Goal: Task Accomplishment & Management: Manage account settings

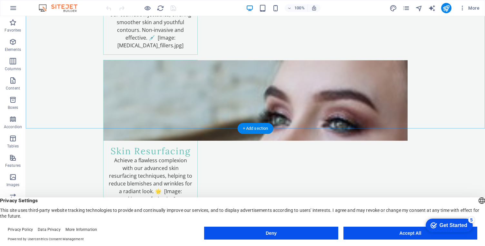
scroll to position [1218, 0]
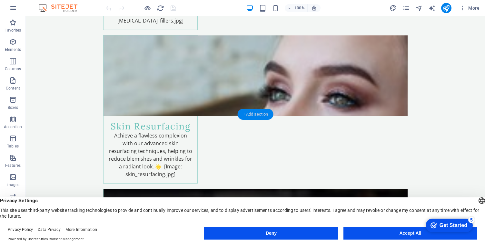
click at [254, 113] on div "+ Add section" at bounding box center [255, 114] width 36 height 11
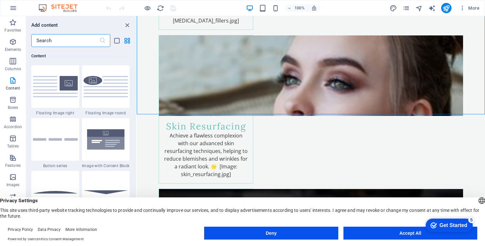
scroll to position [1319, 0]
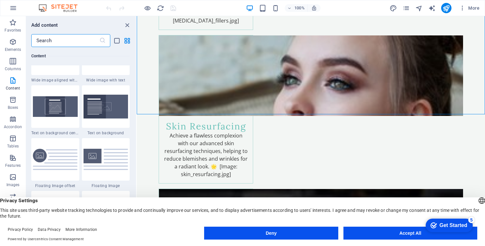
click at [77, 42] on input "text" at bounding box center [65, 40] width 68 height 13
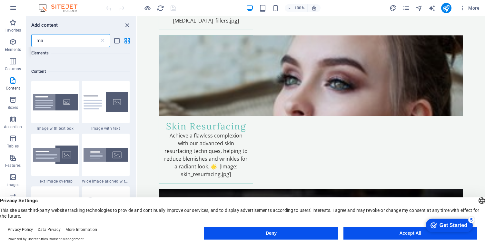
type input "map"
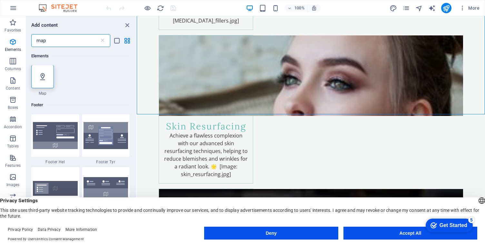
scroll to position [0, 0]
click at [48, 74] on div at bounding box center [42, 76] width 23 height 23
select select "1"
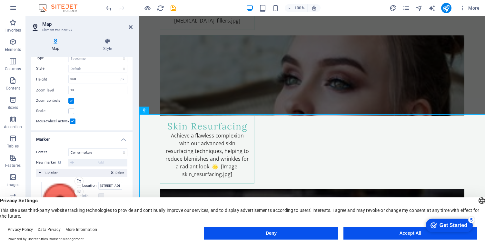
scroll to position [67, 0]
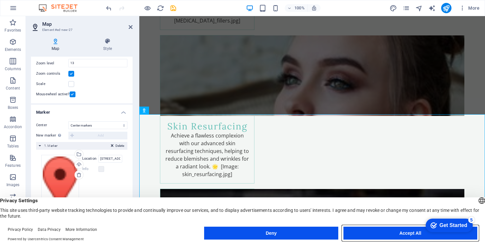
click at [392, 235] on button "Accept All" at bounding box center [410, 233] width 134 height 13
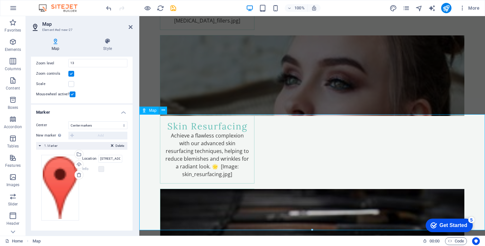
click at [97, 136] on div "New marker To enable this feature, please provide a Google Maps API key in the …" at bounding box center [81, 136] width 91 height 8
click at [105, 159] on input "123 Beauty Lane, 12345 Glamour City" at bounding box center [110, 159] width 24 height 8
type input "neshnavya"
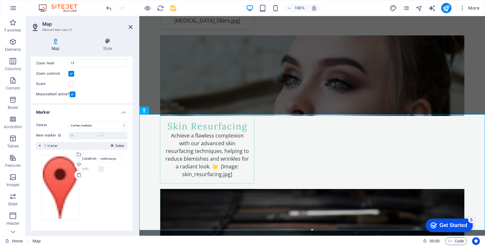
click at [121, 182] on div "Drag files here, click to choose files or select files from Files or our free s…" at bounding box center [81, 188] width 91 height 76
click at [88, 125] on select "Don't center Center markers Center and zoom markers" at bounding box center [97, 125] width 59 height 8
click at [68, 121] on select "Don't center Center markers Center and zoom markers" at bounding box center [97, 125] width 59 height 8
click at [101, 126] on select "Don't center Center markers Center and zoom markers" at bounding box center [97, 125] width 59 height 8
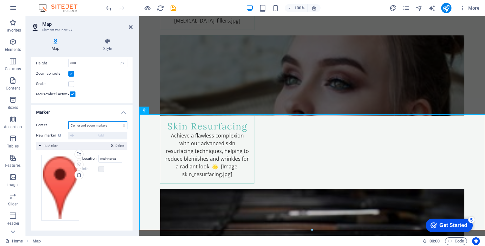
select select "1"
click at [68, 129] on select "Don't center Center markers Center and zoom markers" at bounding box center [97, 125] width 59 height 8
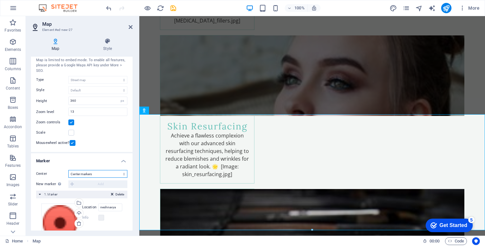
scroll to position [67, 0]
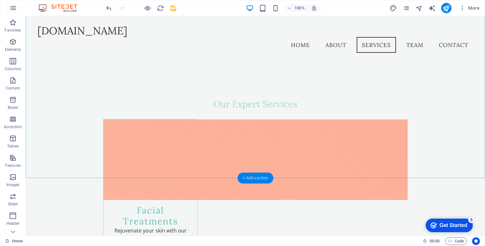
click at [252, 180] on div "+ Add section" at bounding box center [255, 178] width 36 height 11
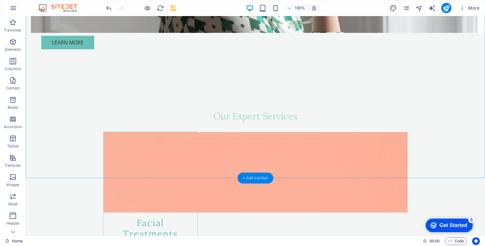
scroll to position [651, 0]
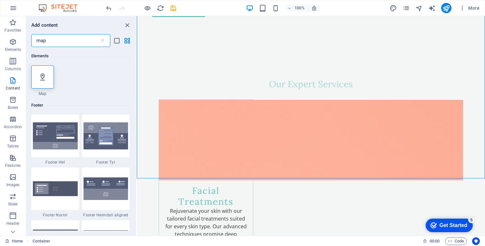
click at [72, 39] on input "map" at bounding box center [65, 40] width 68 height 13
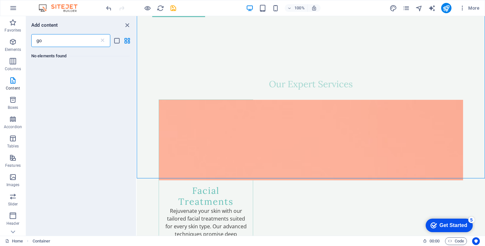
type input "g"
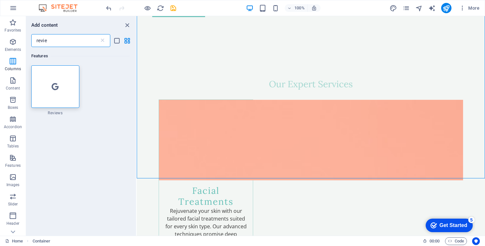
type input "review"
click at [48, 87] on div at bounding box center [55, 86] width 48 height 43
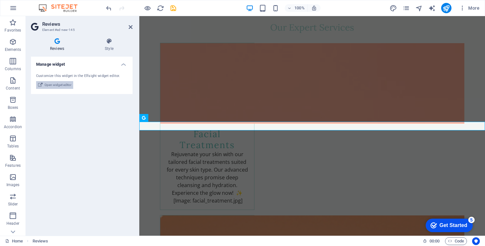
click at [62, 86] on span "Open widget editor" at bounding box center [57, 85] width 27 height 8
click at [64, 85] on span "Open widget editor" at bounding box center [57, 85] width 27 height 8
click at [72, 118] on div "Manage widget Customize this widget in the Elfsight widget editor. Open widget …" at bounding box center [81, 144] width 101 height 174
click at [124, 63] on h4 "Manage widget" at bounding box center [81, 63] width 101 height 12
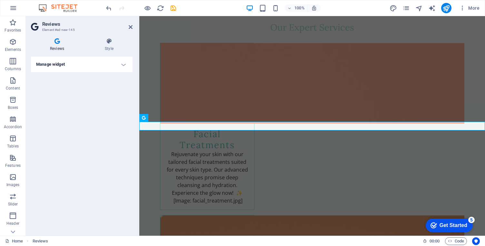
click at [124, 63] on h4 "Manage widget" at bounding box center [81, 64] width 101 height 15
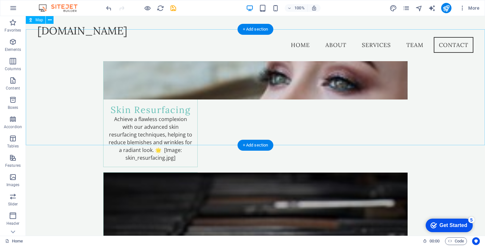
scroll to position [1167, 0]
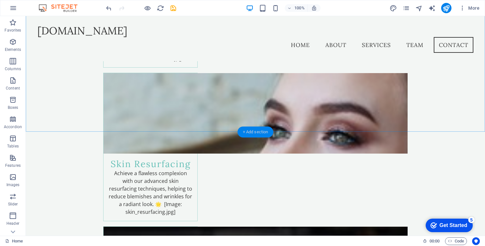
click at [252, 130] on div "+ Add section" at bounding box center [255, 132] width 36 height 11
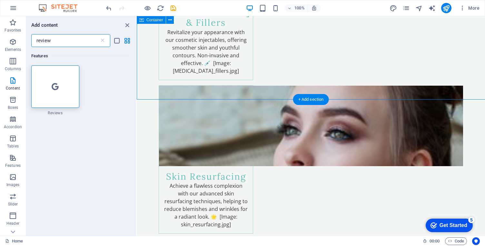
scroll to position [1200, 0]
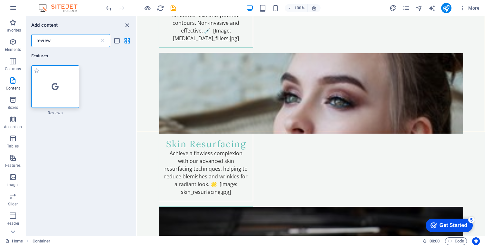
click at [61, 98] on div at bounding box center [55, 86] width 48 height 43
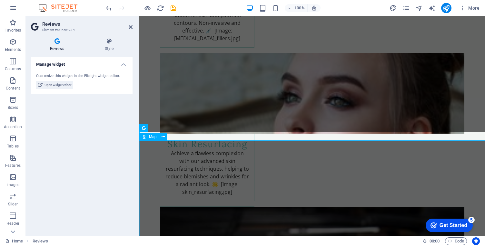
click at [153, 137] on span "Map" at bounding box center [152, 137] width 7 height 4
select select "1"
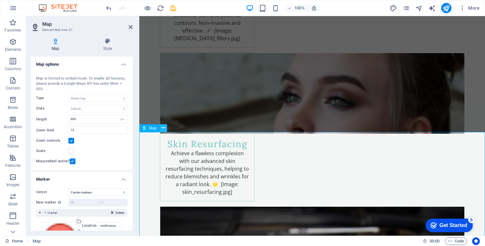
click at [162, 127] on icon at bounding box center [163, 128] width 4 height 7
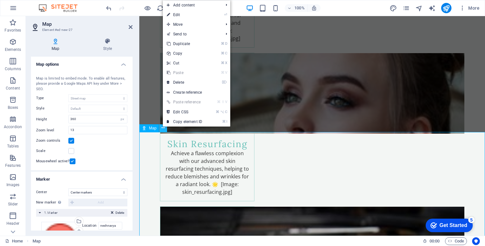
click at [160, 127] on button at bounding box center [163, 128] width 8 height 8
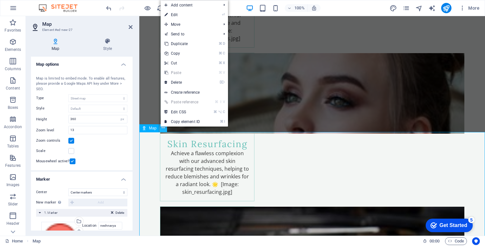
click at [162, 128] on icon at bounding box center [163, 128] width 4 height 7
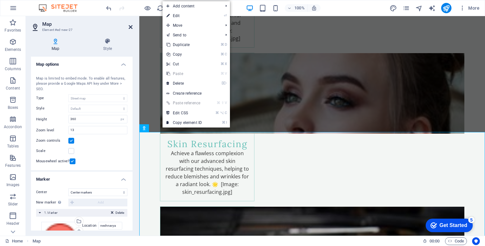
click at [130, 26] on icon at bounding box center [131, 26] width 4 height 5
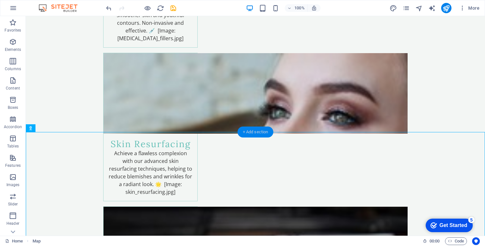
click at [255, 130] on div "+ Add section" at bounding box center [255, 132] width 36 height 11
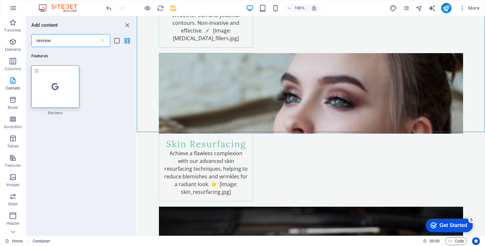
click at [64, 99] on div at bounding box center [55, 86] width 48 height 43
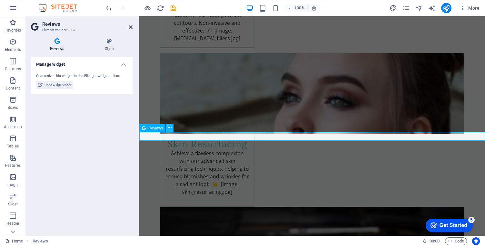
click at [169, 129] on icon at bounding box center [170, 128] width 4 height 7
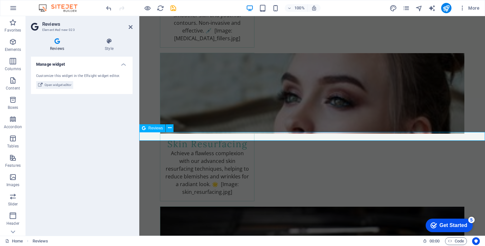
click at [161, 129] on span "Reviews" at bounding box center [155, 128] width 14 height 4
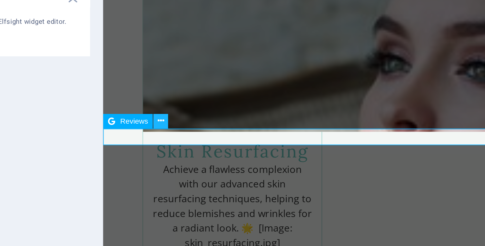
click at [167, 130] on button at bounding box center [170, 128] width 8 height 8
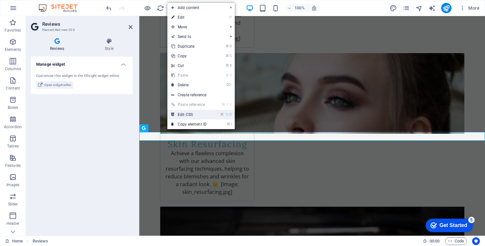
scroll to position [0, 0]
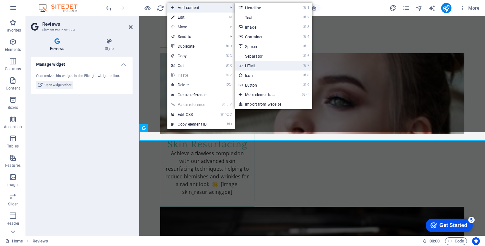
click at [251, 69] on link "⌘ 7 HTML" at bounding box center [261, 66] width 53 height 10
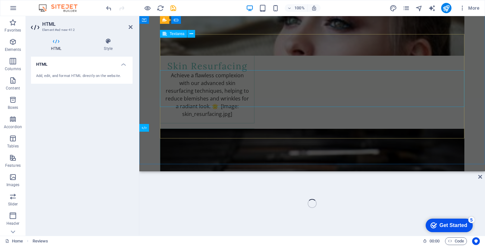
scroll to position [1145, 0]
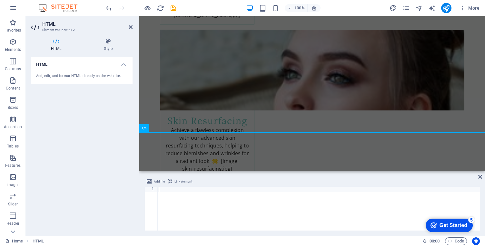
click at [208, 211] on div at bounding box center [318, 214] width 322 height 54
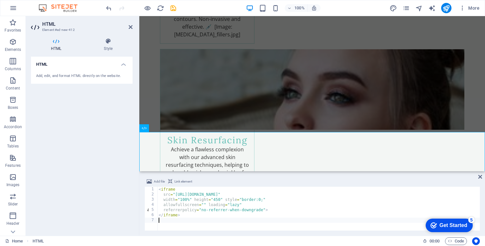
click at [227, 198] on div "< iframe src = "https://www.google.com/maps/embed?pb=!1m18!1m12!1m3!...dll" wid…" at bounding box center [318, 214] width 322 height 54
type textarea "</iframe>"
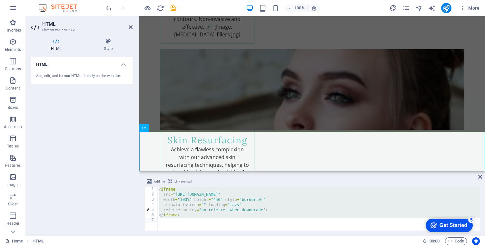
paste textarea
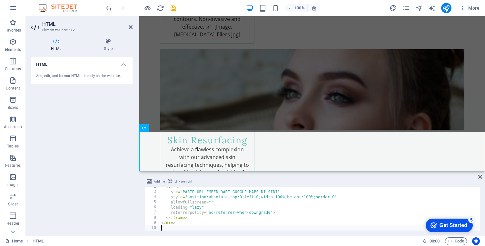
click at [181, 191] on div "< iframe src = "PASTE-URL-EMBED-DARI-GOOGLE-MAPS-DI-SINI" style = "position:abs…" at bounding box center [320, 210] width 320 height 53
paste textarea "https://share.google/qX0iYtTcY89jh5xt2"
click at [349, 177] on div "Add file Link element src="https://share.google/qX0iYtTcY89jh5xt2" 2 3 4 5 6 7 …" at bounding box center [311, 204] width 345 height 63
click at [360, 179] on div "Add file Link element" at bounding box center [311, 182] width 335 height 9
drag, startPoint x: 183, startPoint y: 193, endPoint x: 271, endPoint y: 192, distance: 88.3
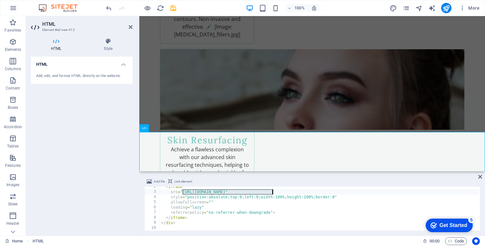
click at [271, 192] on div "< iframe src = "https://share.google/qX0iYtTcY89jh5xt2" style = "position:absol…" at bounding box center [320, 210] width 320 height 53
paste textarea "https://maps.app.goo.gl/YCuCdP2GF6bU1QJ48"
type textarea "src="https://maps.app.goo.gl/YCuCdP2GF6bU1QJ48""
click at [366, 178] on div "Add file Link element" at bounding box center [311, 182] width 335 height 9
click at [443, 176] on div "Add file Link element src="https://maps.app.goo.gl/YCuCdP2GF6bU1QJ48" 2 3 4 5 6…" at bounding box center [311, 204] width 345 height 63
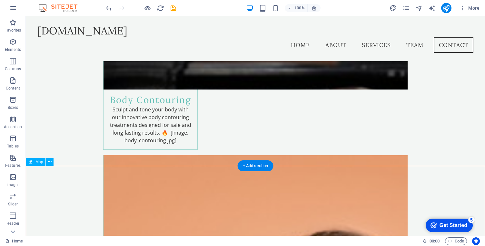
scroll to position [1357, 0]
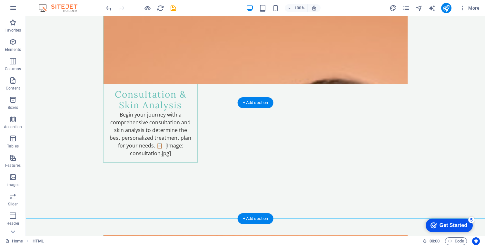
scroll to position [1592, 0]
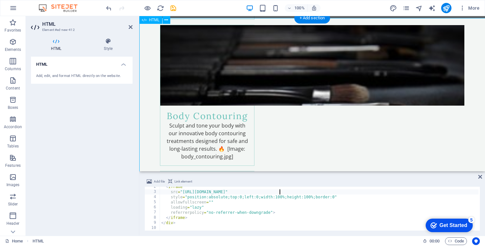
scroll to position [1281, 0]
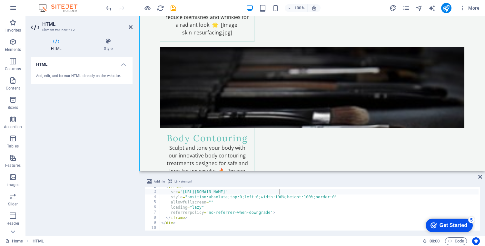
click at [184, 217] on div "< iframe src = "https://maps.app.goo.gl/YCuCdP2GF6bU1QJ48" style = "position:ab…" at bounding box center [320, 210] width 320 height 53
type textarea "</div>"
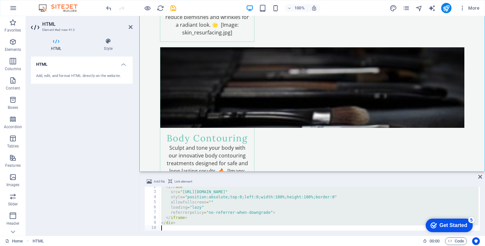
paste textarea
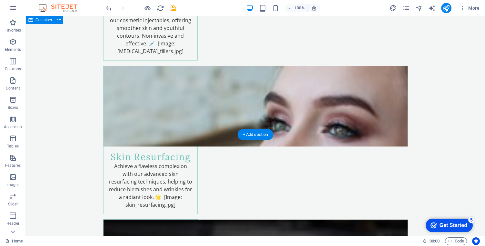
scroll to position [1211, 0]
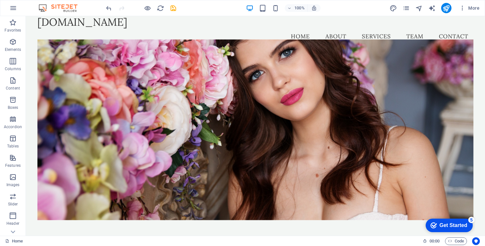
scroll to position [0, 0]
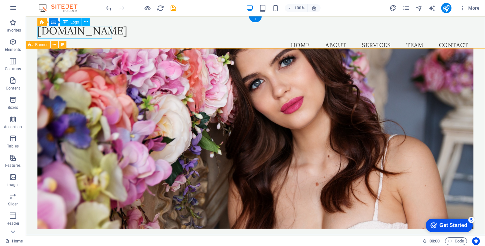
click at [82, 32] on div "[DOMAIN_NAME]" at bounding box center [255, 30] width 436 height 13
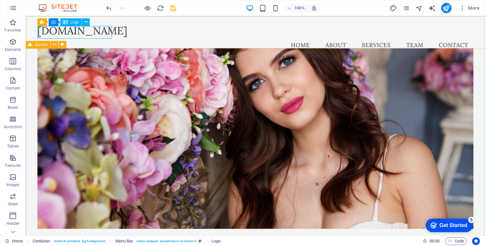
click at [74, 23] on span "Logo" at bounding box center [75, 22] width 9 height 4
click at [69, 33] on div "[DOMAIN_NAME]" at bounding box center [255, 30] width 436 height 13
select select "px"
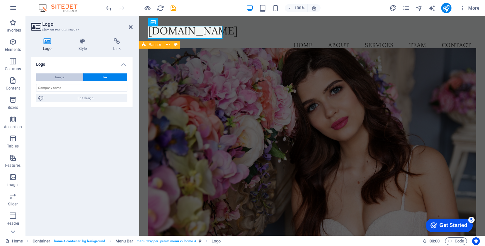
click at [63, 75] on span "Image" at bounding box center [59, 77] width 9 height 8
select select "DISABLED_OPTION_VALUE"
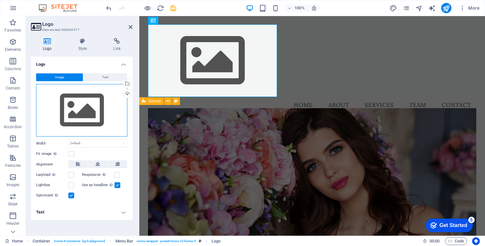
click at [86, 109] on div "Drag files here, click to choose files or select files from Files or our free s…" at bounding box center [81, 110] width 91 height 53
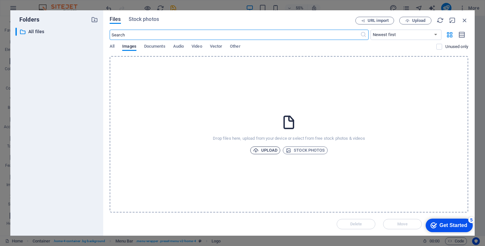
click at [267, 150] on span "Upload" at bounding box center [265, 151] width 24 height 8
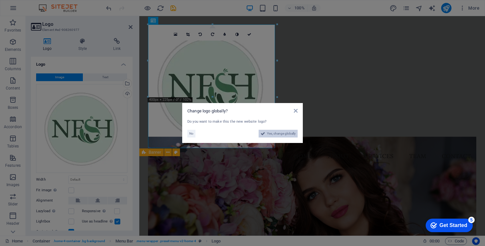
click at [275, 135] on span "Yes, change globally" at bounding box center [281, 134] width 29 height 8
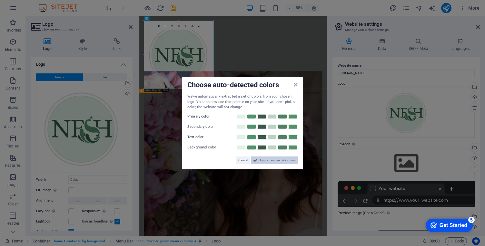
click at [275, 160] on span "Apply new website colors" at bounding box center [277, 160] width 36 height 8
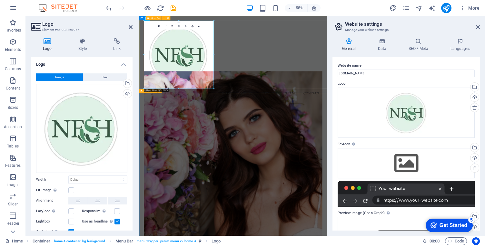
click at [436, 126] on div "Menu Home About Services Team Contact" at bounding box center [309, 94] width 341 height 156
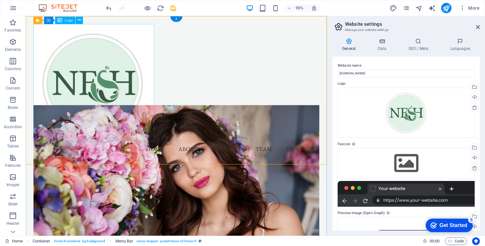
click at [99, 101] on div at bounding box center [184, 86] width 301 height 124
click at [88, 115] on div at bounding box center [184, 86] width 301 height 124
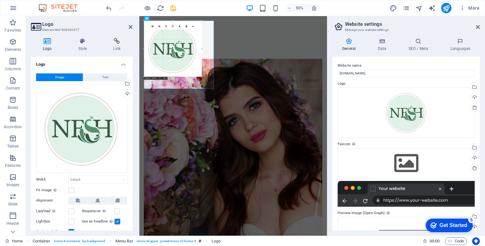
drag, startPoint x: 214, startPoint y: 90, endPoint x: 173, endPoint y: 49, distance: 57.4
type input "287"
select select "px"
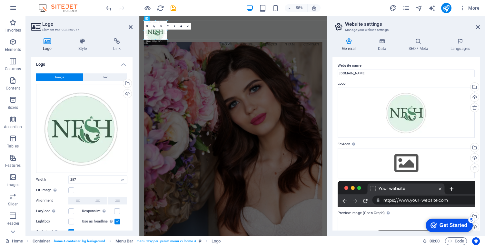
drag, startPoint x: 194, startPoint y: 70, endPoint x: 81, endPoint y: 15, distance: 126.2
type input "129"
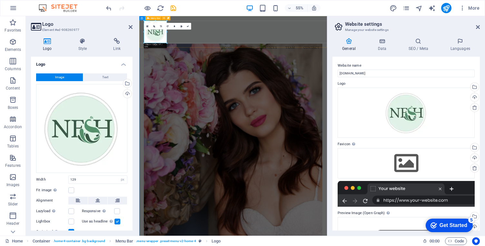
click at [335, 60] on div "Menu Home About Services Team Contact" at bounding box center [309, 52] width 341 height 73
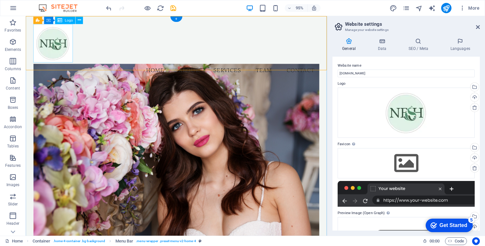
click at [67, 62] on div at bounding box center [184, 44] width 301 height 41
click at [61, 43] on div at bounding box center [184, 44] width 301 height 41
select select "px"
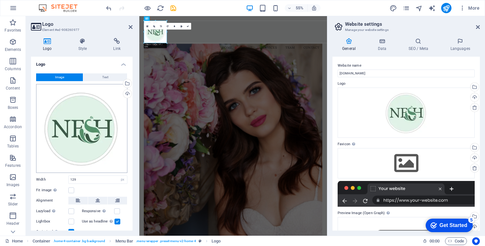
scroll to position [24, 0]
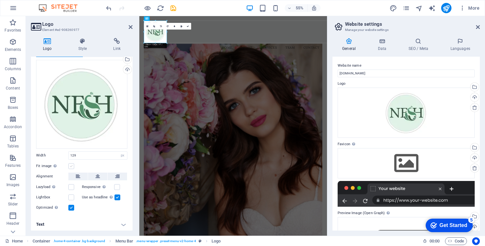
click at [72, 165] on label at bounding box center [71, 166] width 6 height 6
click at [0, 0] on input "Fit image Automatically fit image to a fixed width and height" at bounding box center [0, 0] width 0 height 0
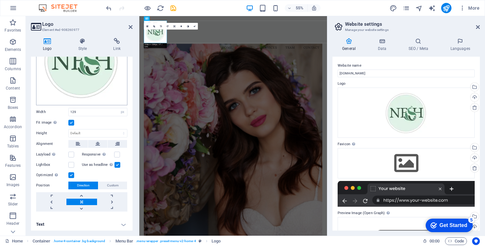
scroll to position [0, 0]
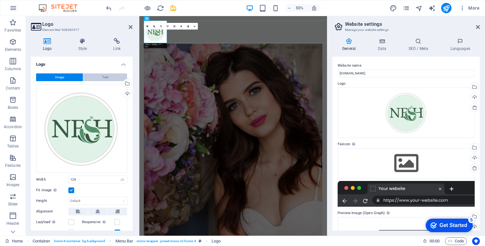
click at [98, 79] on button "Text" at bounding box center [105, 77] width 44 height 8
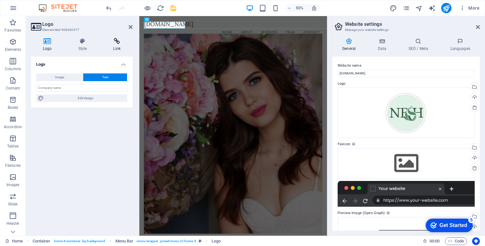
click at [116, 41] on icon at bounding box center [116, 41] width 31 height 6
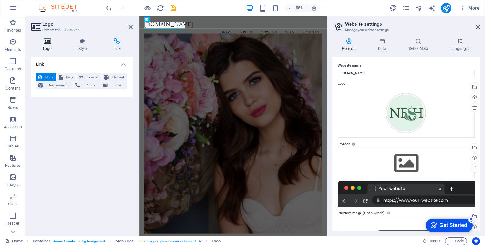
click at [47, 45] on h4 "Logo" at bounding box center [48, 45] width 35 height 14
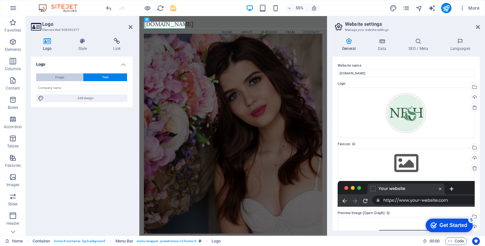
click at [71, 77] on button "Image" at bounding box center [59, 77] width 47 height 8
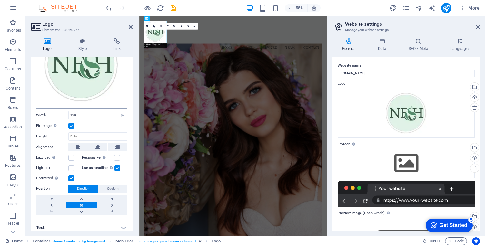
scroll to position [68, 0]
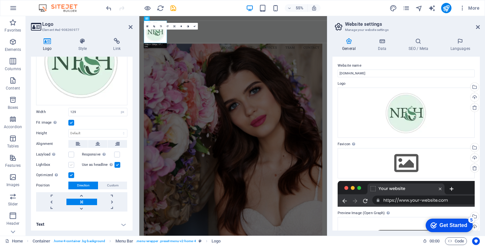
click at [70, 163] on label at bounding box center [71, 165] width 6 height 6
click at [0, 0] on input "Lightbox" at bounding box center [0, 0] width 0 height 0
click at [70, 163] on label at bounding box center [71, 165] width 6 height 6
click at [0, 0] on input "Lightbox" at bounding box center [0, 0] width 0 height 0
click at [89, 83] on div "Drag files here, click to choose files or select files from Files or our free s…" at bounding box center [81, 60] width 91 height 89
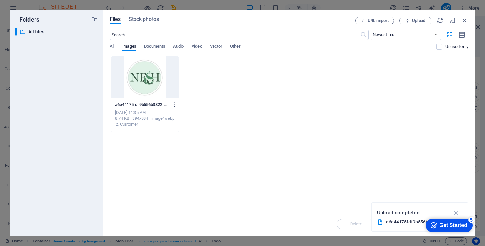
click at [172, 105] on icon "button" at bounding box center [174, 105] width 6 height 6
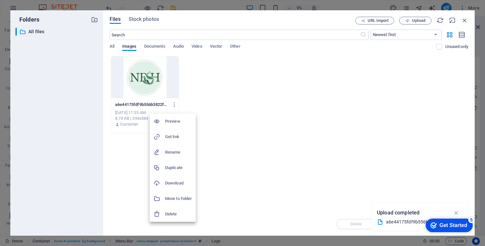
click at [166, 216] on h6 "Delete" at bounding box center [178, 214] width 27 height 8
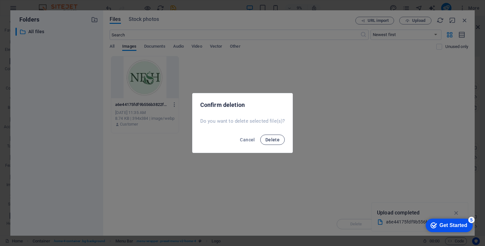
click at [270, 144] on button "Delete" at bounding box center [272, 140] width 24 height 10
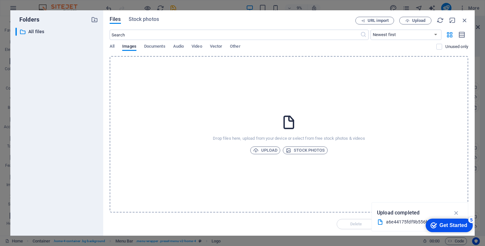
click at [266, 127] on div "Drop files here, upload from your device or select from free stock photos & vid…" at bounding box center [289, 134] width 358 height 157
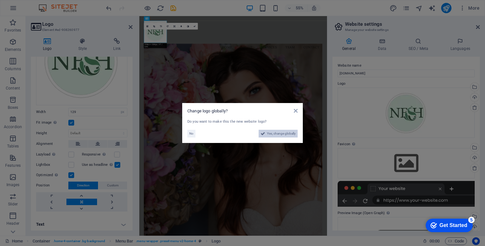
click at [271, 136] on span "Yes, change globally" at bounding box center [281, 134] width 29 height 8
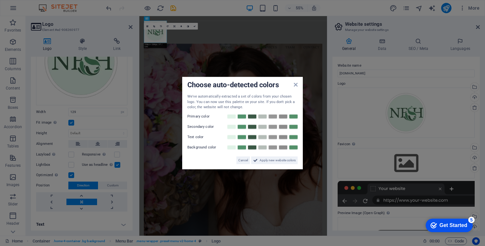
click at [298, 83] on div "Choose auto-detected colors We've automatically extracted a set of colors from …" at bounding box center [242, 123] width 121 height 92
click at [275, 159] on span "Apply new website colors" at bounding box center [277, 160] width 36 height 8
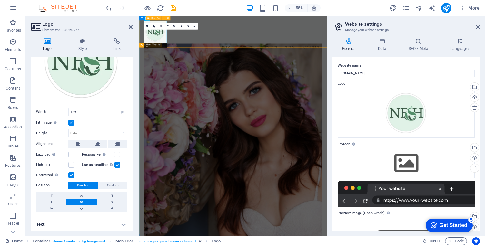
click at [252, 59] on div "Menu Home About Services Team Contact" at bounding box center [309, 52] width 341 height 73
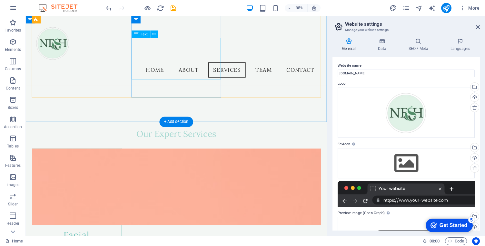
scroll to position [560, 0]
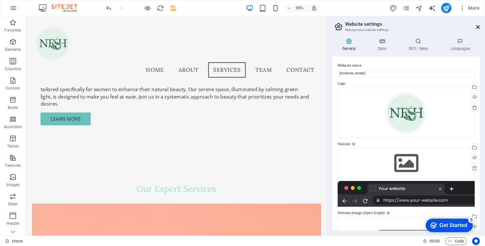
click at [479, 26] on icon at bounding box center [478, 26] width 4 height 5
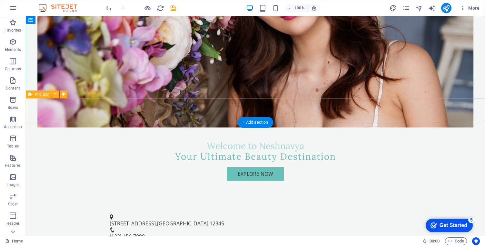
scroll to position [166, 0]
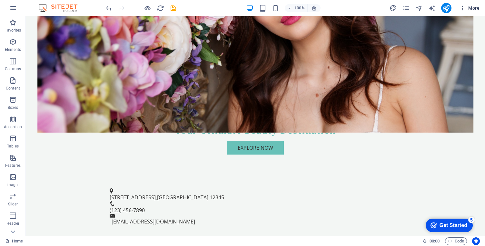
click at [471, 10] on span "More" at bounding box center [469, 8] width 20 height 6
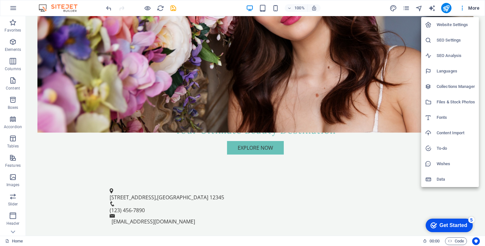
click at [453, 30] on li "Website Settings" at bounding box center [450, 24] width 58 height 15
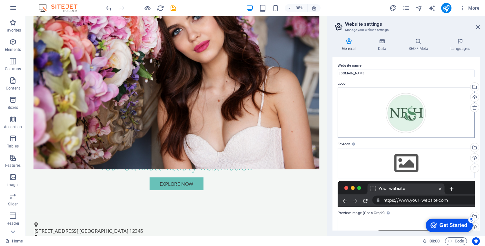
scroll to position [65, 0]
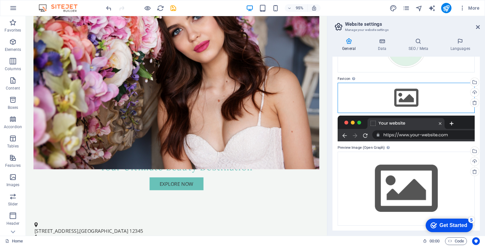
click at [397, 103] on div "Drag files here, click to choose files or select files from Files or our free s…" at bounding box center [405, 98] width 137 height 30
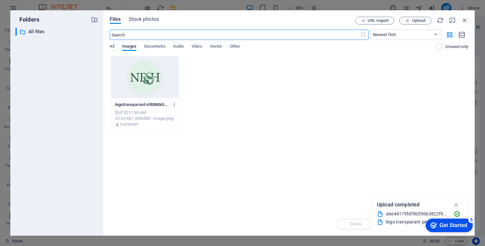
click at [143, 82] on div at bounding box center [144, 77] width 67 height 42
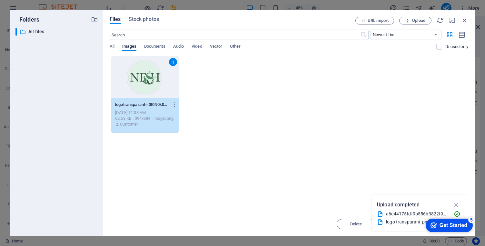
click at [143, 82] on div "1" at bounding box center [144, 77] width 67 height 42
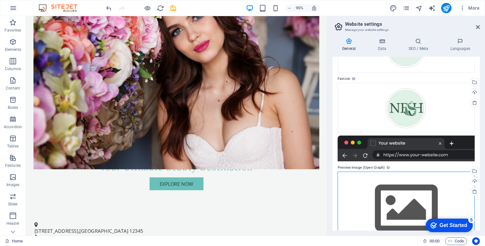
click at [406, 207] on div "Drag files here, click to choose files or select files from Files or our free s…" at bounding box center [405, 209] width 137 height 74
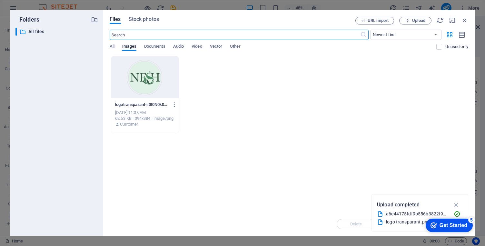
click at [166, 92] on div at bounding box center [144, 77] width 67 height 42
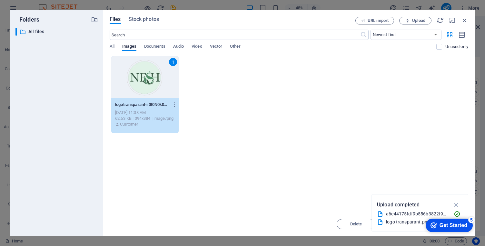
click at [166, 92] on div "1" at bounding box center [144, 77] width 67 height 42
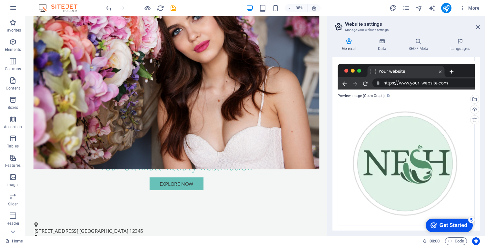
scroll to position [0, 0]
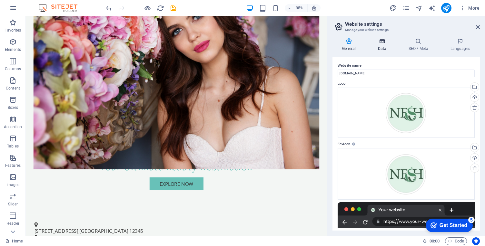
click at [382, 42] on icon at bounding box center [382, 41] width 28 height 6
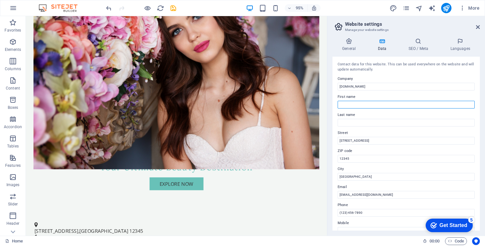
click at [354, 104] on input "First name" at bounding box center [405, 105] width 137 height 8
type input "Nesh"
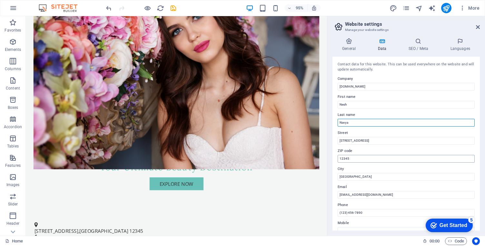
type input "Navya"
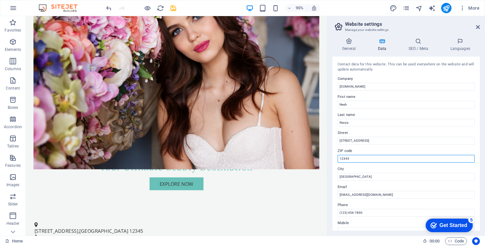
click at [357, 161] on input "12345" at bounding box center [405, 159] width 137 height 8
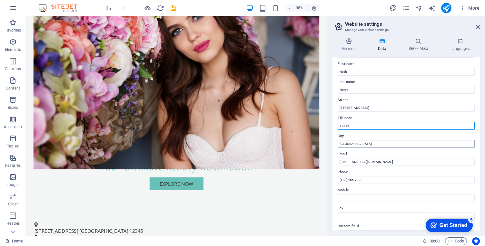
scroll to position [33, 0]
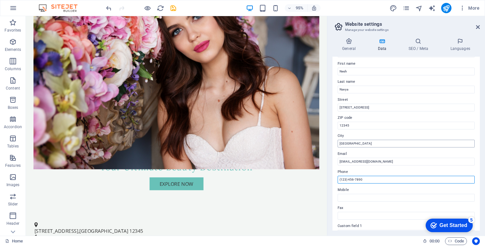
click at [354, 179] on input "(123) 456-7890" at bounding box center [405, 180] width 137 height 8
paste input "0817-0322-2719"
type input "[PHONE_NUMBER]"
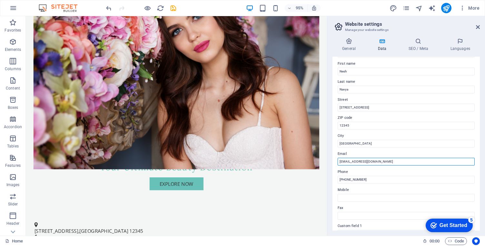
click at [380, 160] on input "[EMAIL_ADDRESS][DOMAIN_NAME]" at bounding box center [405, 162] width 137 height 8
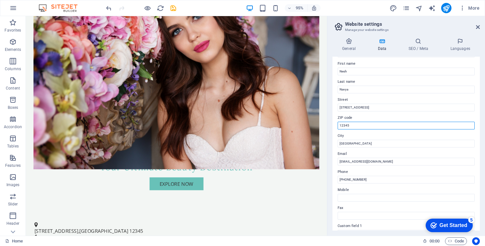
click at [353, 127] on input "12345" at bounding box center [405, 126] width 137 height 8
paste input "80237"
type input "80237"
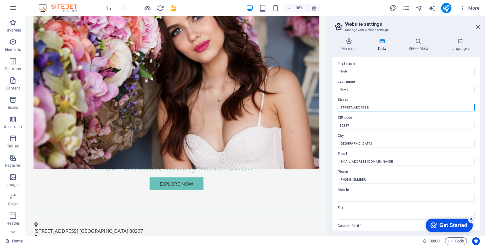
click at [361, 110] on input "123 Beauty Lane" at bounding box center [405, 108] width 137 height 8
paste input "Jl. WR Supratman No.248, Kesiman Kertalangu, Kec. Denpasar Tim., Kota Denpasar,…"
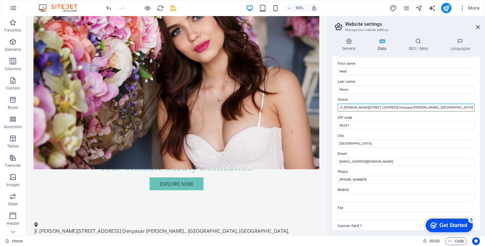
scroll to position [60, 0]
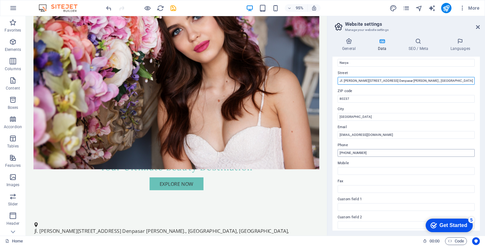
type input "Jl. WR Supratman No.248, Kesiman Kertalangu, Kec. Denpasar Tim., Kota Denpasar,…"
click at [383, 154] on input "[PHONE_NUMBER]" at bounding box center [405, 153] width 137 height 8
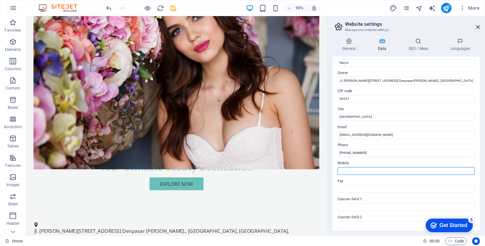
click at [367, 170] on input "Mobile" at bounding box center [405, 171] width 137 height 8
paste input "[PHONE_NUMBER]"
type input "[PHONE_NUMBER]"
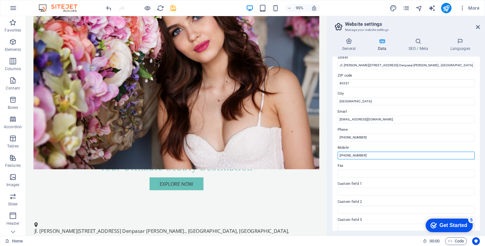
scroll to position [0, 0]
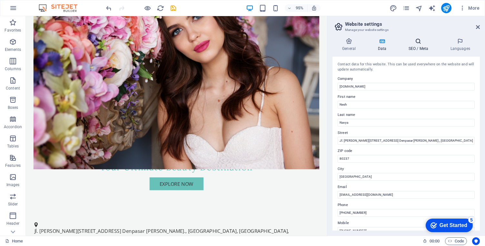
click at [421, 50] on h4 "SEO / Meta" at bounding box center [419, 45] width 42 height 14
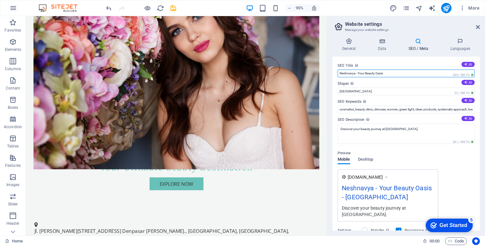
click at [391, 72] on input "Neshnavya - Your Beauty Oasis" at bounding box center [405, 74] width 137 height 8
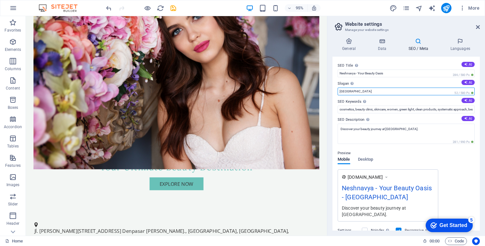
click at [357, 91] on input "Berlin" at bounding box center [405, 92] width 137 height 8
type input "BALI"
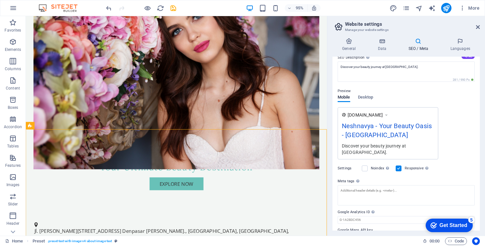
scroll to position [72, 0]
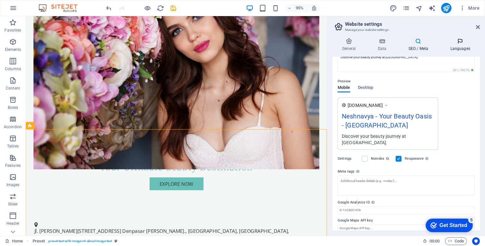
click at [457, 42] on icon at bounding box center [459, 41] width 39 height 6
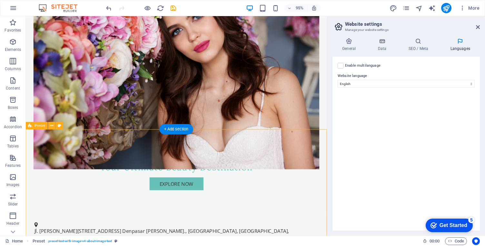
click at [476, 27] on icon at bounding box center [478, 26] width 4 height 5
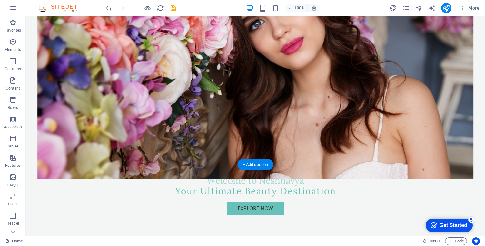
scroll to position [141, 0]
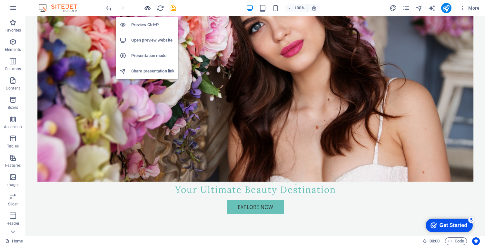
click at [146, 8] on icon "button" at bounding box center [147, 8] width 7 height 7
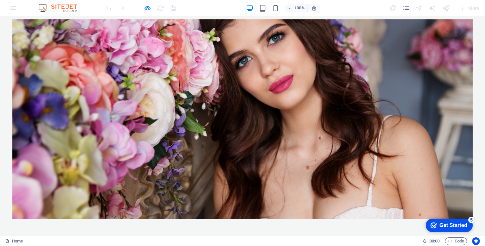
scroll to position [91, 0]
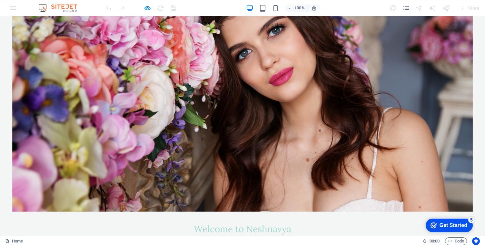
click at [0, 0] on div "More" at bounding box center [0, 0] width 0 height 0
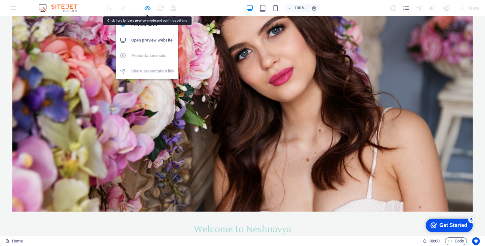
click at [146, 7] on icon "button" at bounding box center [147, 8] width 7 height 7
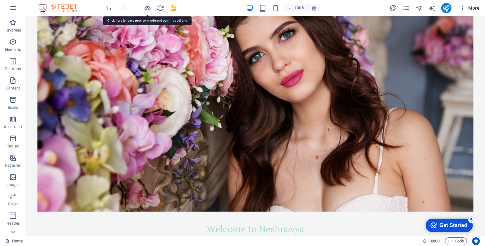
click at [471, 11] on span "More" at bounding box center [469, 8] width 20 height 6
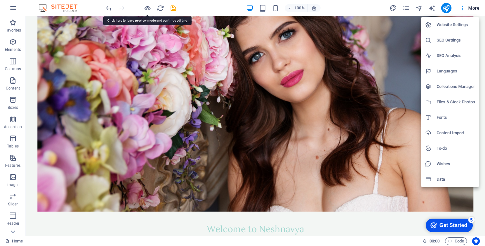
click at [460, 26] on h6 "Website Settings" at bounding box center [455, 25] width 38 height 8
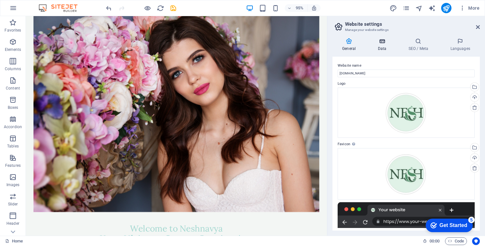
click at [378, 47] on h4 "Data" at bounding box center [383, 45] width 31 height 14
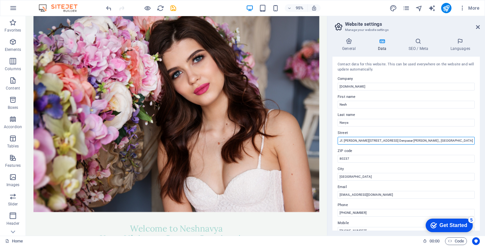
click at [376, 141] on input "Jl. WR Supratman No.248, Kesiman Kertalangu, Kec. Denpasar Tim., Kota Denpasar,…" at bounding box center [405, 141] width 137 height 8
click at [409, 141] on input "Jl. WR Supratman No.248, Kesiman Kertalangu, Kec. Denpasar Tim., Kota Denpasar,…" at bounding box center [405, 141] width 137 height 8
type input "Jl. [PERSON_NAME][STREET_ADDRESS]"
click at [301, 124] on figure at bounding box center [184, 117] width 301 height 211
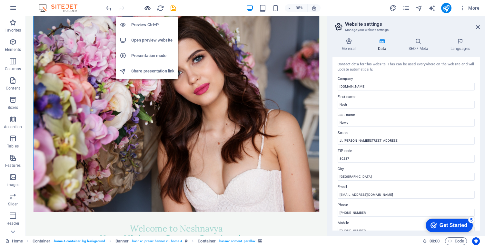
click at [146, 8] on icon "button" at bounding box center [147, 8] width 7 height 7
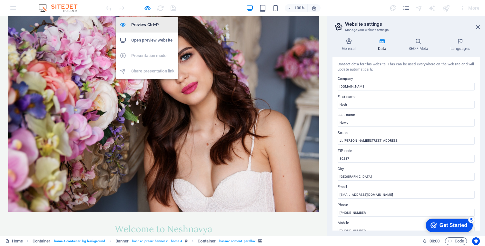
click at [145, 24] on h6 "Preview Ctrl+P" at bounding box center [152, 25] width 43 height 8
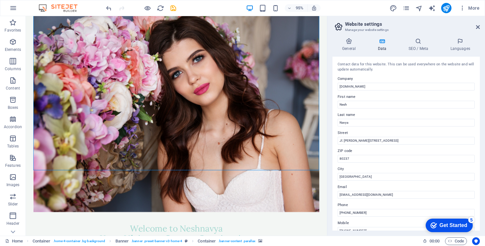
click at [475, 28] on header "Website settings Manage your website settings" at bounding box center [406, 24] width 146 height 17
click at [478, 26] on icon at bounding box center [478, 26] width 4 height 5
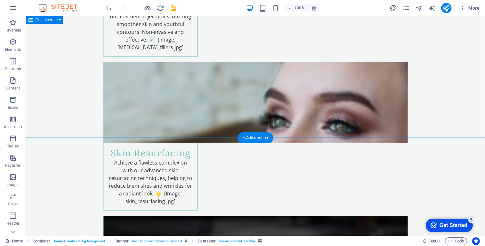
scroll to position [1358, 0]
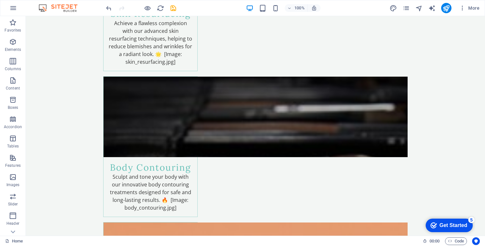
click at [440, 231] on div "checkmark Get Started 5" at bounding box center [448, 226] width 47 height 14
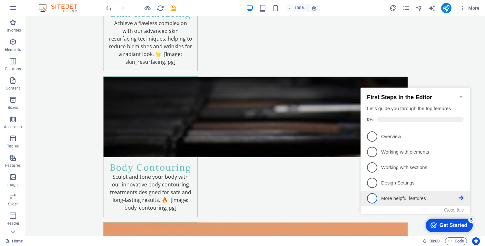
click at [438, 196] on p "More helpful features - incomplete" at bounding box center [419, 198] width 77 height 7
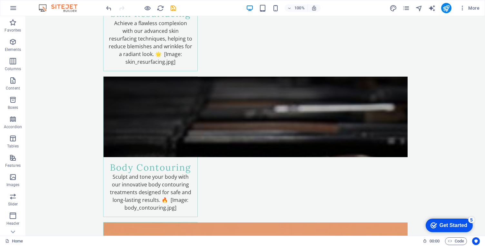
click at [458, 227] on div "Get Started" at bounding box center [453, 226] width 28 height 6
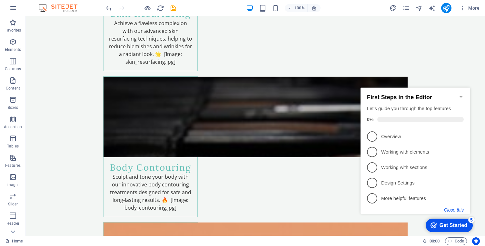
click at [462, 211] on button "Close this" at bounding box center [454, 209] width 20 height 5
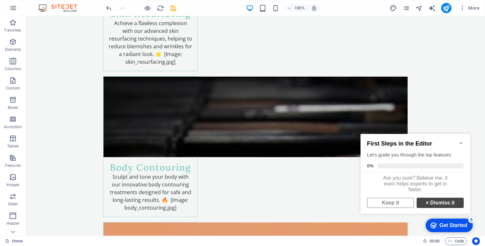
click at [437, 208] on link "× Dismiss it" at bounding box center [439, 203] width 47 height 10
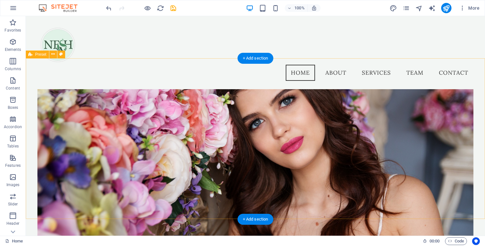
scroll to position [0, 0]
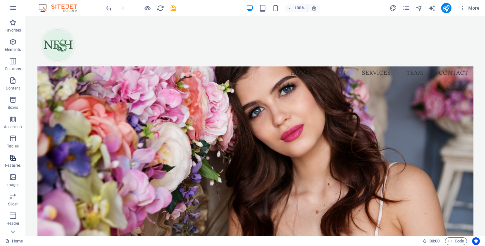
click at [17, 163] on p "Features" at bounding box center [12, 165] width 15 height 5
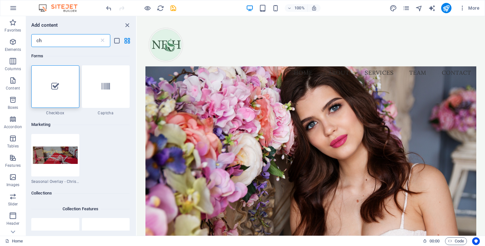
type input "c"
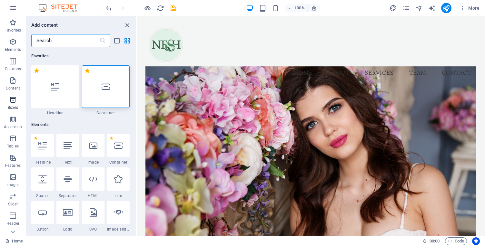
click at [17, 100] on icon "button" at bounding box center [13, 100] width 8 height 8
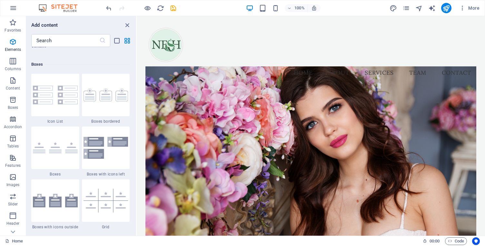
scroll to position [1777, 0]
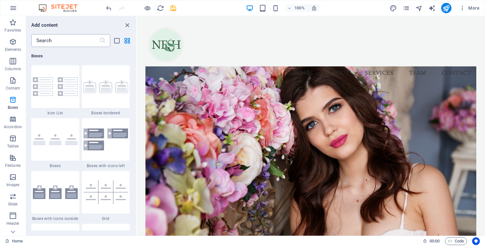
click at [73, 44] on input "text" at bounding box center [65, 40] width 68 height 13
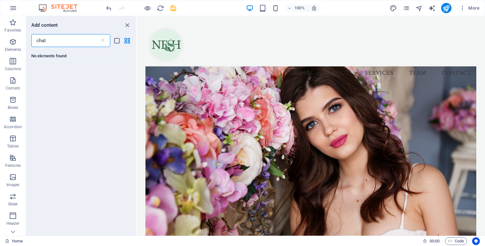
scroll to position [0, 0]
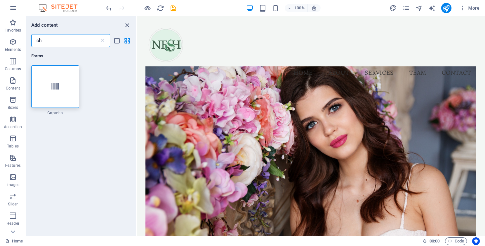
type input "c"
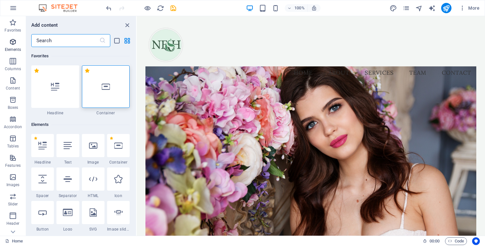
click at [12, 45] on icon "button" at bounding box center [13, 42] width 8 height 8
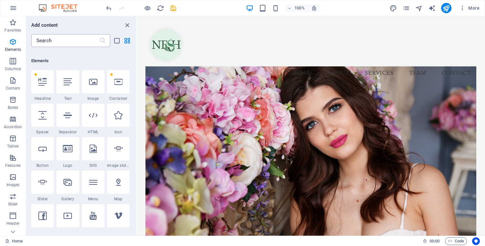
scroll to position [69, 0]
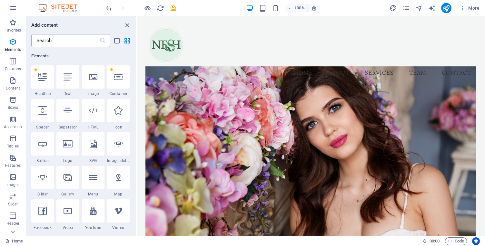
click at [52, 40] on input "text" at bounding box center [65, 40] width 68 height 13
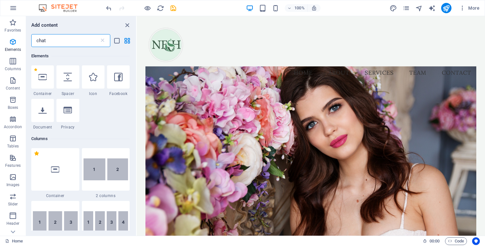
scroll to position [0, 0]
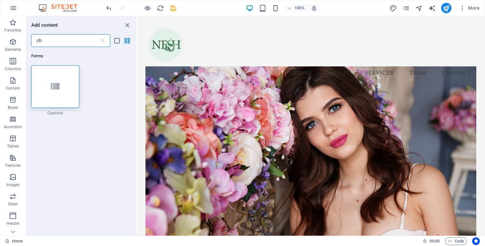
type input "c"
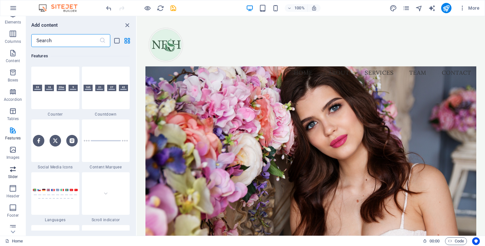
scroll to position [70, 0]
click at [13, 169] on span "Footer" at bounding box center [13, 168] width 26 height 15
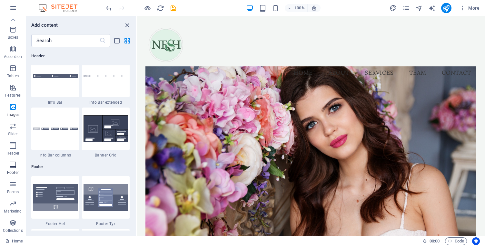
scroll to position [4266, 0]
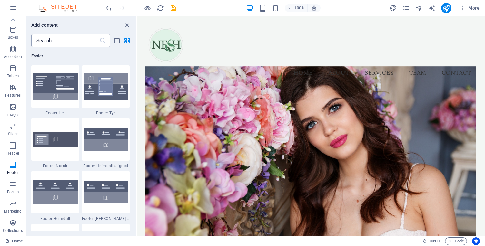
click at [83, 44] on input "text" at bounding box center [65, 40] width 68 height 13
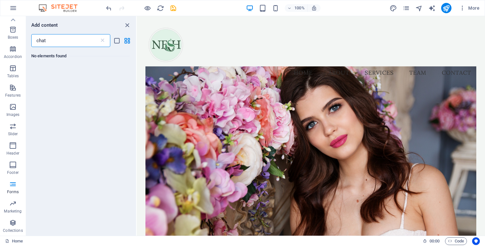
scroll to position [0, 0]
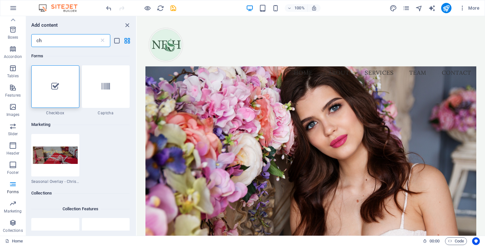
type input "c"
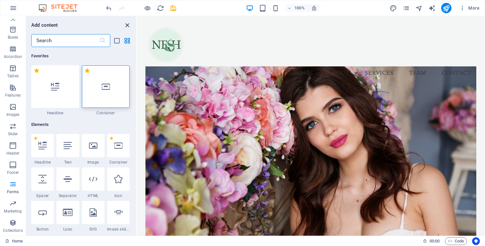
click at [127, 25] on icon "close panel" at bounding box center [126, 25] width 7 height 7
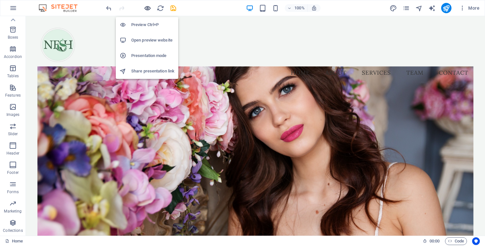
click at [146, 8] on icon "button" at bounding box center [147, 8] width 7 height 7
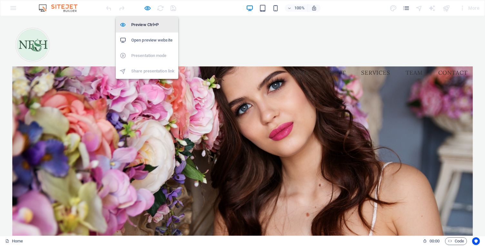
click at [144, 23] on h6 "Preview Ctrl+P" at bounding box center [152, 25] width 43 height 8
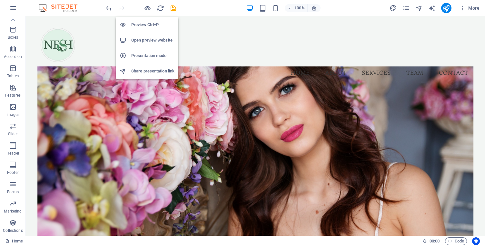
click at [144, 24] on h6 "Preview Ctrl+P" at bounding box center [152, 25] width 43 height 8
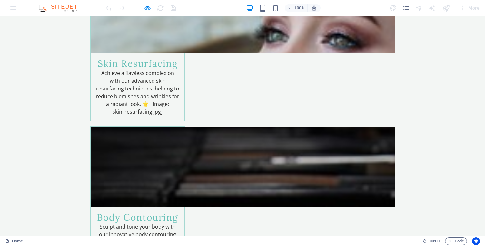
scroll to position [1269, 0]
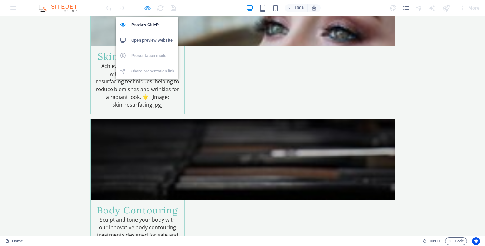
click at [147, 9] on icon "button" at bounding box center [147, 8] width 7 height 7
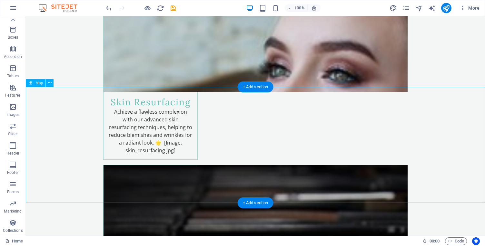
select select "1"
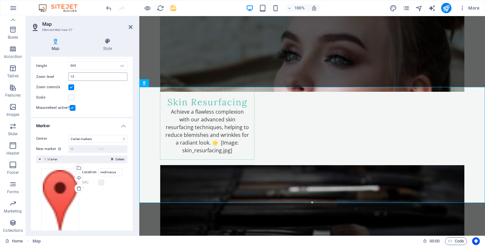
scroll to position [67, 0]
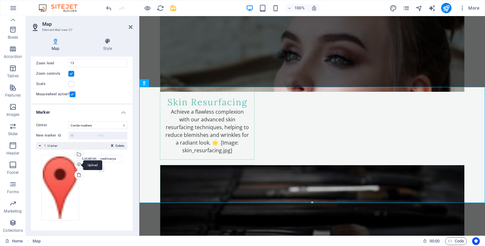
click at [78, 165] on div "Upload" at bounding box center [78, 165] width 10 height 10
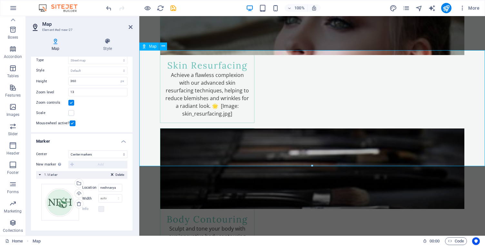
scroll to position [1245, 0]
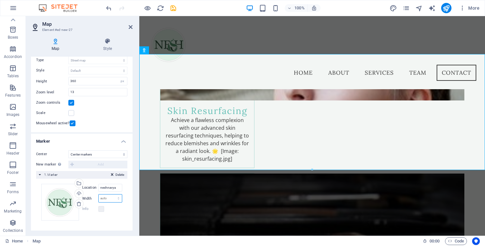
click at [117, 200] on select "auto px" at bounding box center [110, 199] width 23 height 8
select select "px"
click at [111, 195] on select "auto px" at bounding box center [110, 199] width 23 height 8
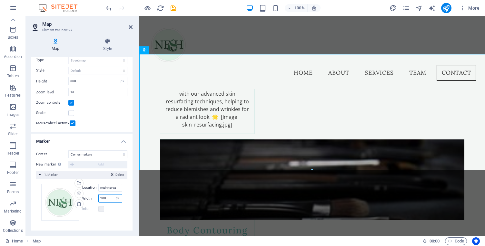
click at [108, 198] on input "200" at bounding box center [110, 199] width 23 height 8
click at [111, 211] on div "Info" at bounding box center [102, 209] width 40 height 8
click at [105, 197] on input "50" at bounding box center [110, 199] width 23 height 8
type input "5"
type input "75"
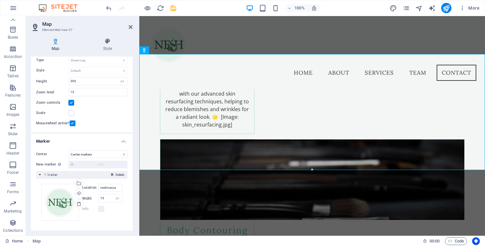
click at [121, 214] on div "Drag files here, click to choose files or select files from Files or our free s…" at bounding box center [81, 202] width 91 height 47
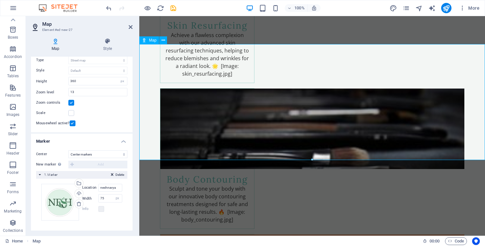
scroll to position [1313, 0]
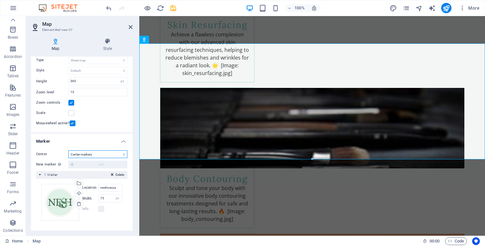
click at [110, 155] on select "Don't center Center markers Center and zoom markers" at bounding box center [97, 154] width 59 height 8
click at [68, 150] on select "Don't center Center markers Center and zoom markers" at bounding box center [97, 154] width 59 height 8
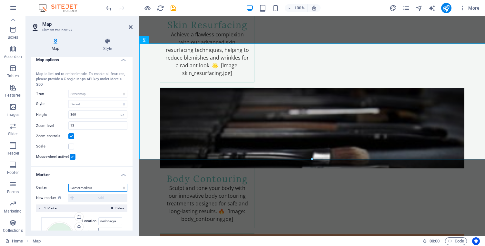
scroll to position [0, 0]
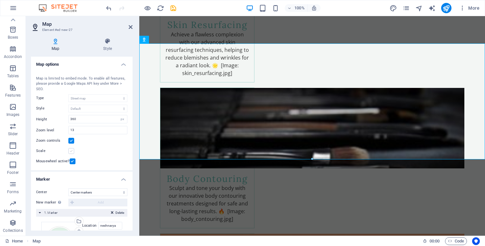
click at [72, 150] on label at bounding box center [71, 151] width 6 height 6
click at [0, 0] on input "Scale" at bounding box center [0, 0] width 0 height 0
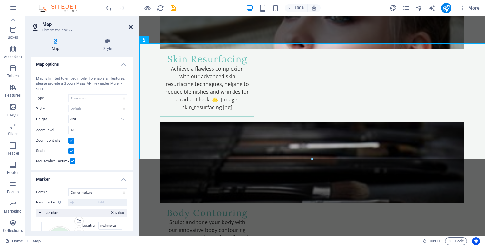
click at [129, 28] on icon at bounding box center [131, 26] width 4 height 5
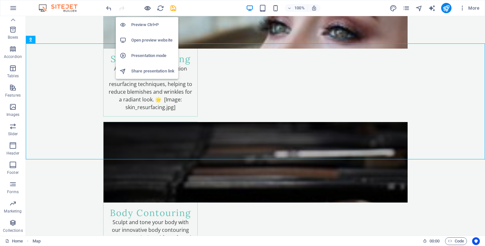
click at [149, 9] on icon "button" at bounding box center [147, 8] width 7 height 7
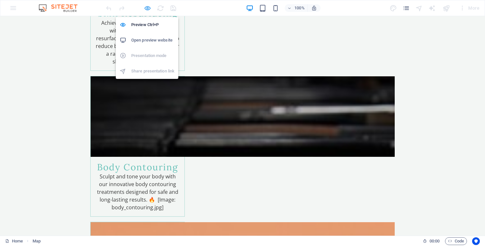
click at [147, 8] on icon "button" at bounding box center [147, 8] width 7 height 7
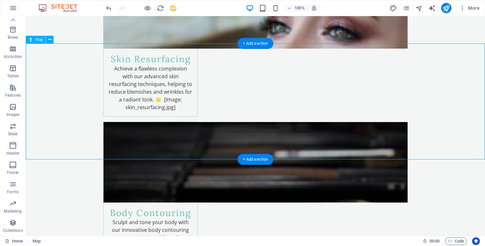
select select "1"
select select "px"
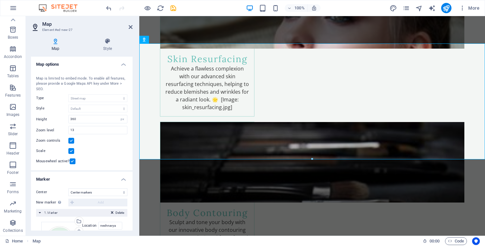
click at [72, 149] on label at bounding box center [71, 151] width 6 height 6
click at [0, 0] on input "Scale" at bounding box center [0, 0] width 0 height 0
click at [130, 30] on link at bounding box center [131, 26] width 4 height 5
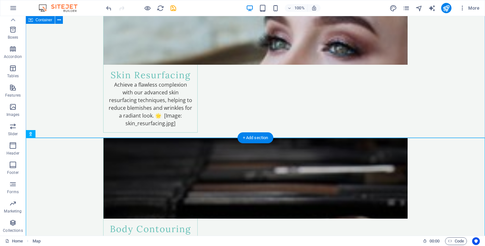
scroll to position [1354, 0]
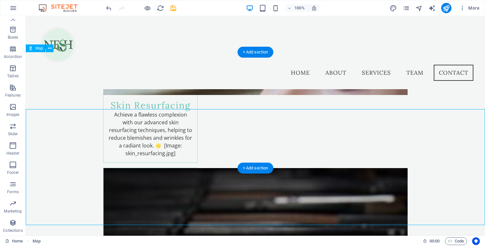
scroll to position [1246, 0]
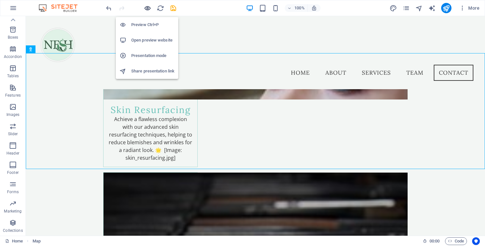
click at [147, 9] on icon "button" at bounding box center [147, 8] width 7 height 7
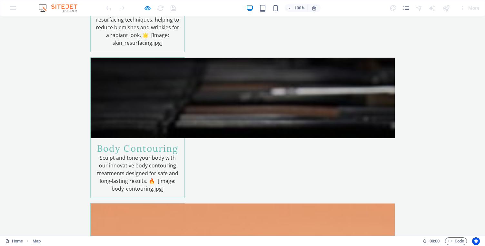
scroll to position [1358, 0]
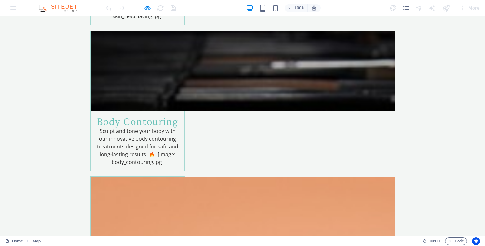
click at [191, 9] on div "100% More" at bounding box center [293, 8] width 377 height 10
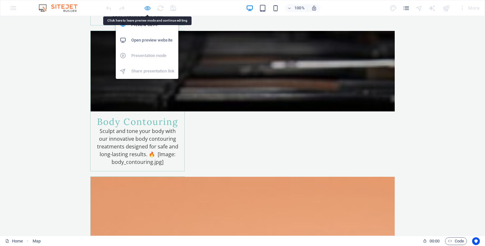
click at [147, 10] on icon "button" at bounding box center [147, 8] width 7 height 7
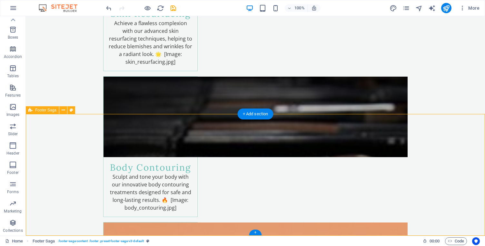
select select "footer"
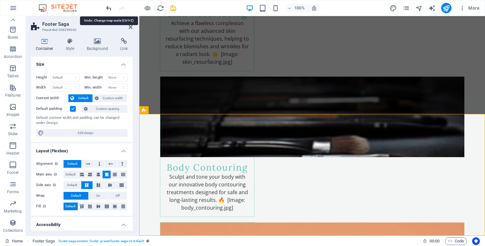
click at [107, 9] on icon "undo" at bounding box center [108, 8] width 7 height 7
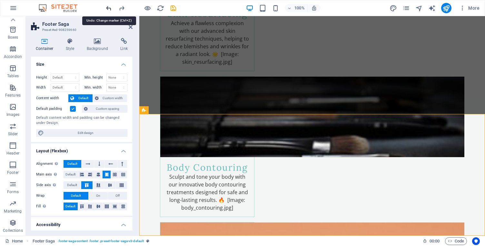
click at [107, 9] on icon "undo" at bounding box center [108, 8] width 7 height 7
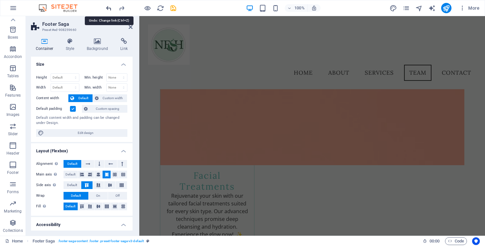
click at [107, 9] on icon "undo" at bounding box center [108, 8] width 7 height 7
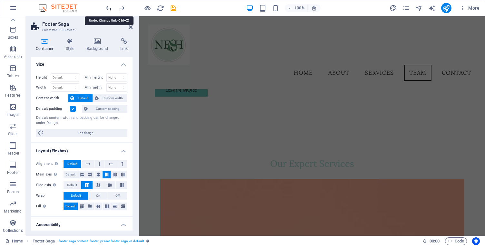
click at [107, 9] on icon "undo" at bounding box center [108, 8] width 7 height 7
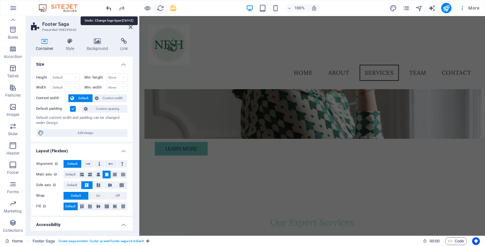
click at [107, 9] on icon "undo" at bounding box center [108, 8] width 7 height 7
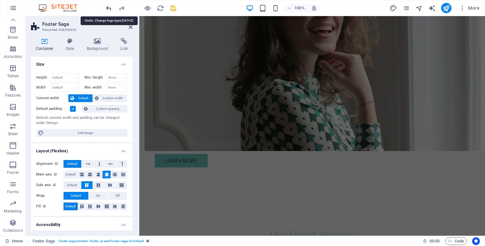
click at [107, 9] on icon "undo" at bounding box center [108, 8] width 7 height 7
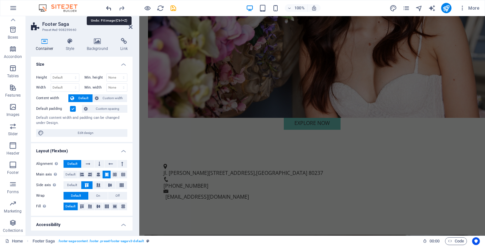
click at [107, 9] on icon "undo" at bounding box center [108, 8] width 7 height 7
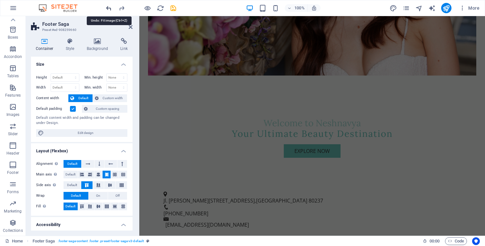
scroll to position [0, 0]
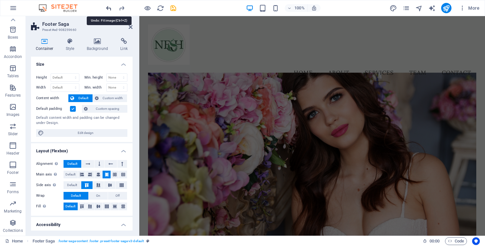
click at [107, 9] on icon "undo" at bounding box center [108, 8] width 7 height 7
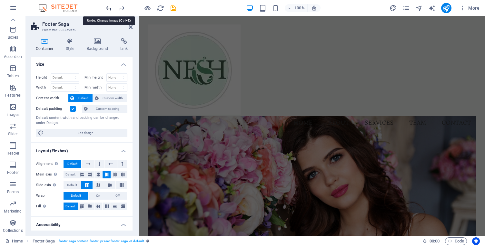
click at [107, 9] on icon "undo" at bounding box center [108, 8] width 7 height 7
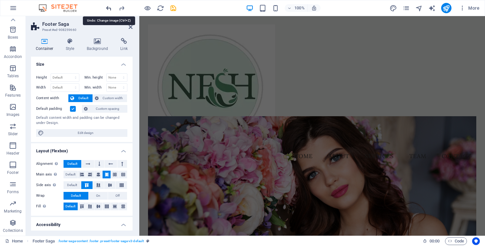
click at [107, 9] on icon "undo" at bounding box center [108, 8] width 7 height 7
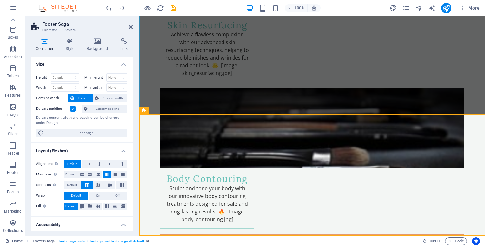
scroll to position [1334, 0]
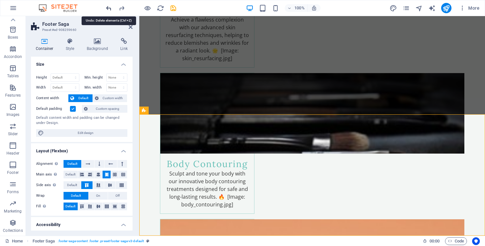
click at [109, 9] on icon "undo" at bounding box center [108, 8] width 7 height 7
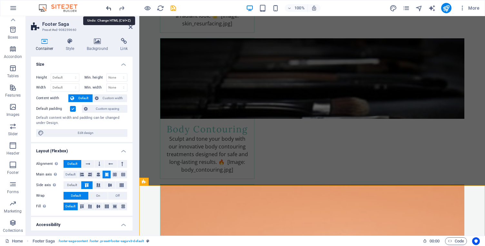
click at [109, 9] on icon "undo" at bounding box center [108, 8] width 7 height 7
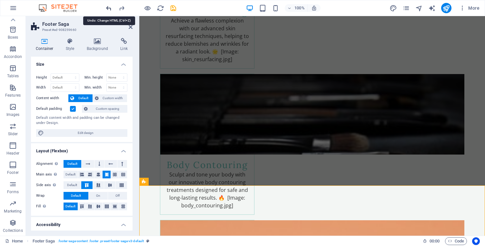
scroll to position [1303, 0]
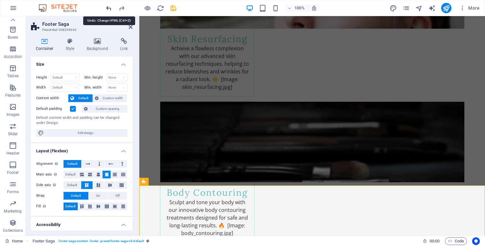
click at [109, 9] on icon "undo" at bounding box center [108, 8] width 7 height 7
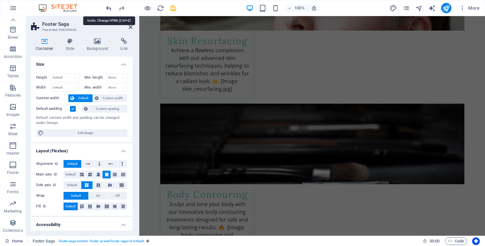
click at [109, 9] on icon "undo" at bounding box center [108, 8] width 7 height 7
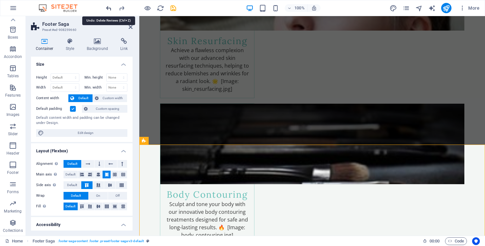
click at [109, 9] on icon "undo" at bounding box center [108, 8] width 7 height 7
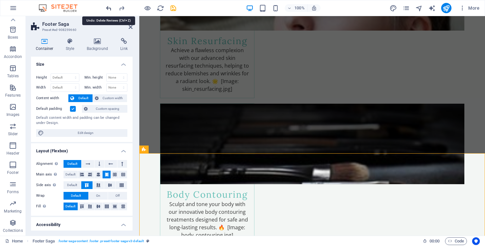
click at [109, 9] on icon "undo" at bounding box center [108, 8] width 7 height 7
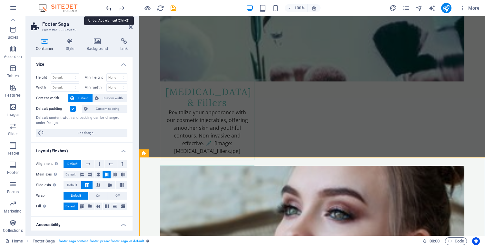
click at [109, 9] on icon "undo" at bounding box center [108, 8] width 7 height 7
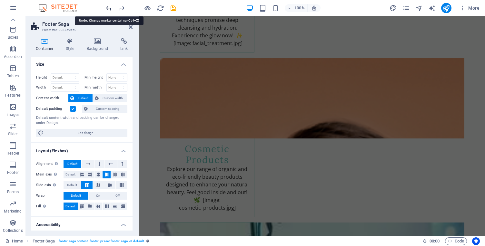
click at [109, 9] on icon "undo" at bounding box center [108, 8] width 7 height 7
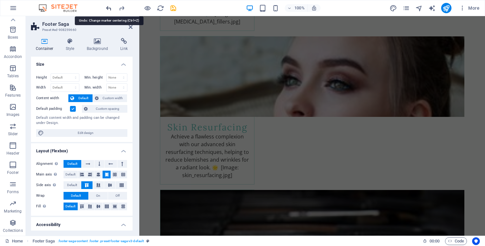
scroll to position [1231, 0]
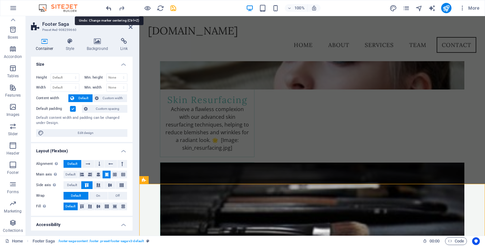
click at [109, 9] on icon "undo" at bounding box center [108, 8] width 7 height 7
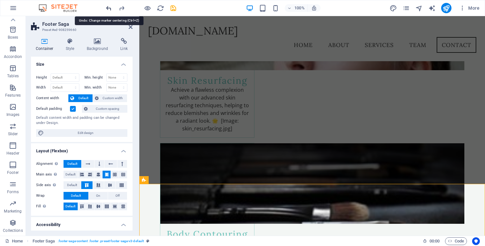
click at [109, 9] on icon "undo" at bounding box center [108, 8] width 7 height 7
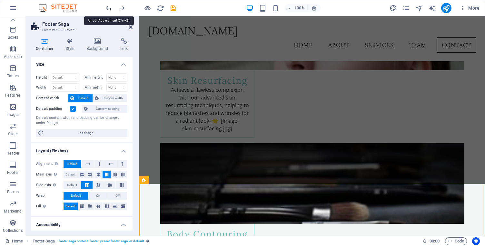
click at [109, 9] on icon "undo" at bounding box center [108, 8] width 7 height 7
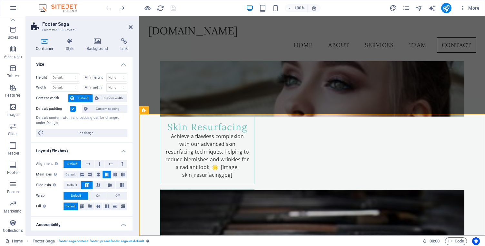
click at [109, 9] on div at bounding box center [141, 8] width 72 height 10
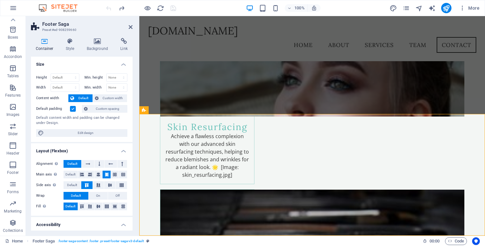
click at [109, 9] on div at bounding box center [141, 8] width 72 height 10
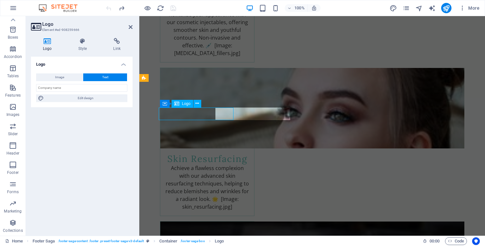
scroll to position [1218, 0]
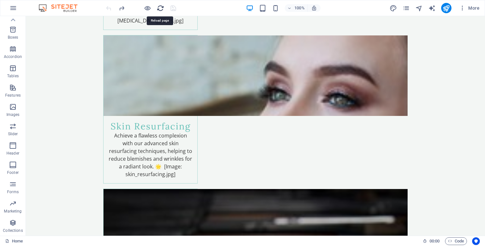
click at [158, 8] on icon "reload" at bounding box center [160, 8] width 7 height 7
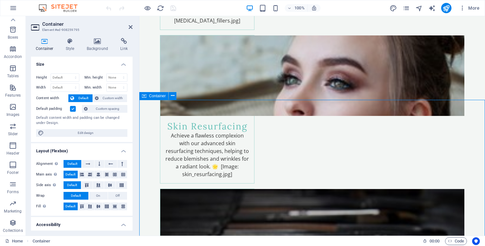
click at [143, 97] on icon at bounding box center [144, 96] width 5 height 8
click at [172, 98] on icon at bounding box center [173, 95] width 4 height 7
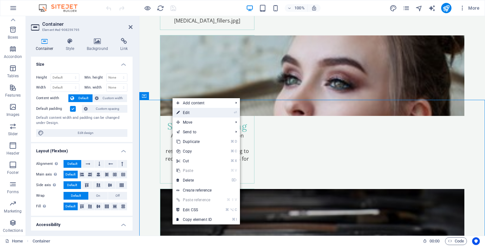
click at [209, 116] on link "⏎ Edit" at bounding box center [193, 113] width 43 height 10
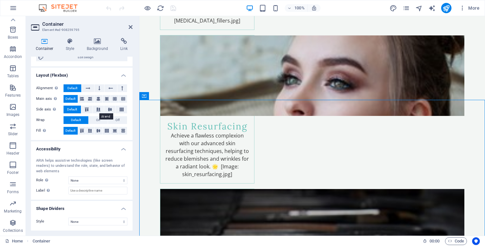
scroll to position [0, 0]
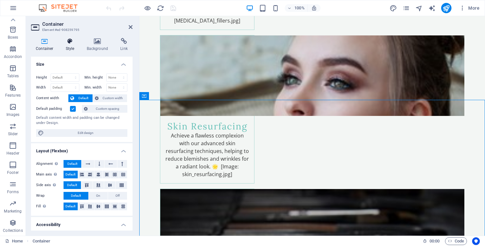
click at [72, 43] on icon at bounding box center [70, 41] width 18 height 6
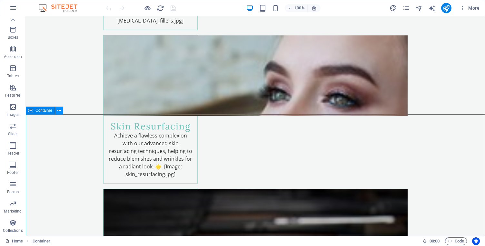
click at [56, 111] on button at bounding box center [59, 111] width 8 height 8
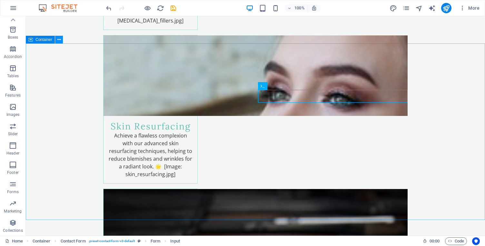
click at [59, 42] on icon at bounding box center [59, 39] width 4 height 7
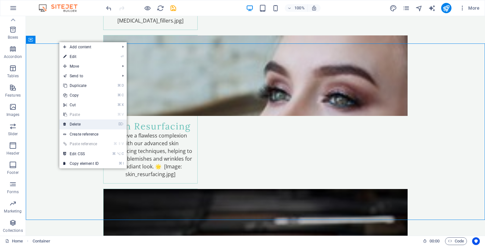
click at [63, 127] on icon at bounding box center [64, 125] width 3 height 10
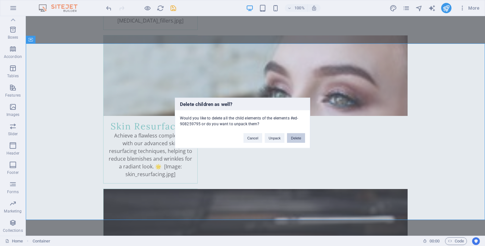
click at [296, 138] on button "Delete" at bounding box center [296, 138] width 18 height 10
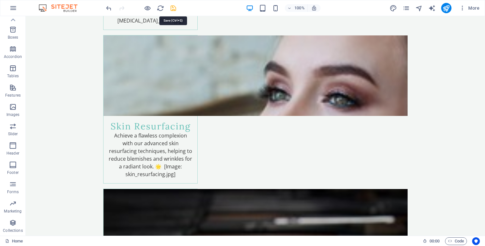
click at [172, 7] on icon "save" at bounding box center [172, 8] width 7 height 7
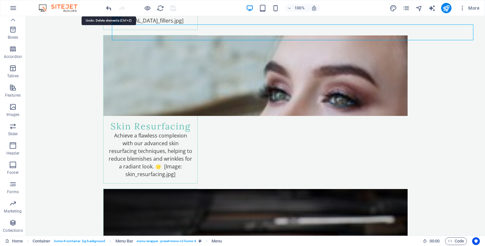
click at [105, 5] on icon "undo" at bounding box center [108, 8] width 7 height 7
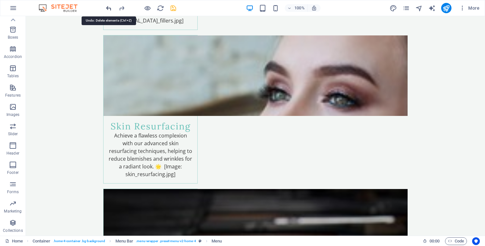
click at [105, 5] on icon "undo" at bounding box center [108, 8] width 7 height 7
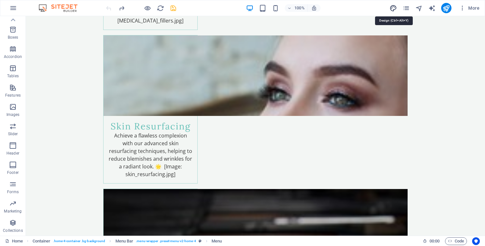
click at [395, 8] on icon "design" at bounding box center [392, 8] width 7 height 7
select select "px"
select select "200"
select select "px"
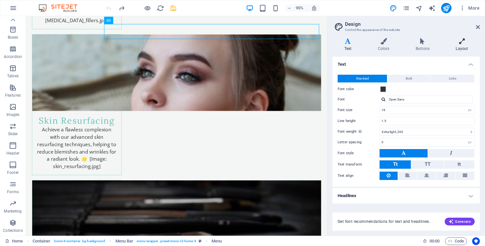
click at [463, 50] on h4 "Layout" at bounding box center [462, 45] width 36 height 14
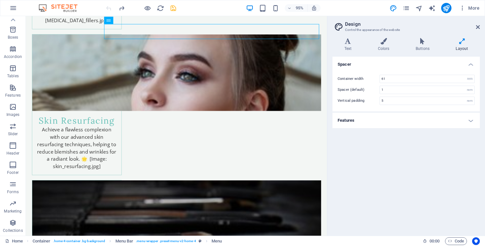
click at [403, 120] on h4 "Features" at bounding box center [405, 120] width 147 height 15
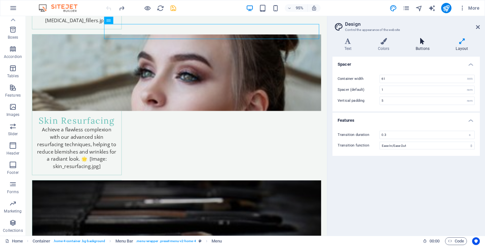
click at [422, 43] on icon at bounding box center [421, 41] width 37 height 6
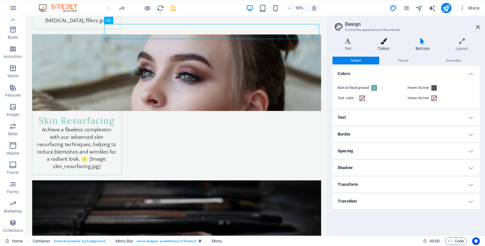
click at [380, 42] on icon at bounding box center [383, 41] width 35 height 6
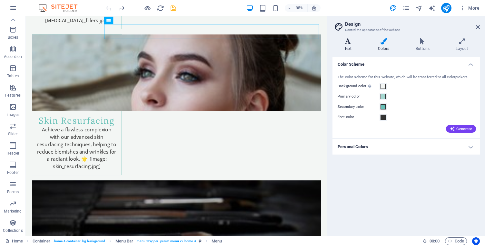
click at [354, 40] on icon at bounding box center [347, 41] width 31 height 6
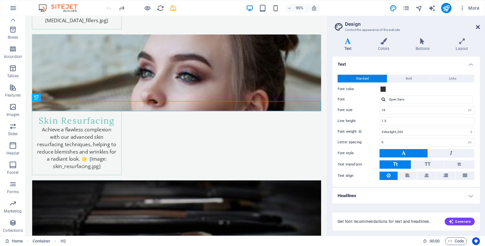
click at [479, 28] on icon at bounding box center [478, 26] width 4 height 5
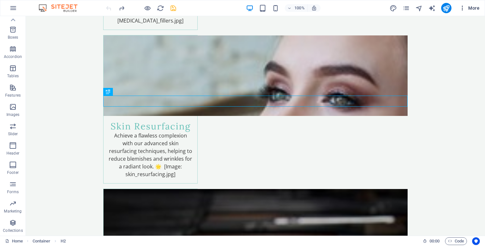
click at [462, 9] on icon "button" at bounding box center [462, 8] width 6 height 6
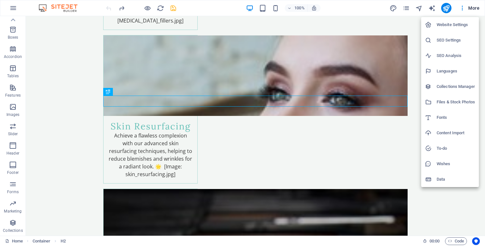
click at [434, 85] on div at bounding box center [431, 86] width 12 height 6
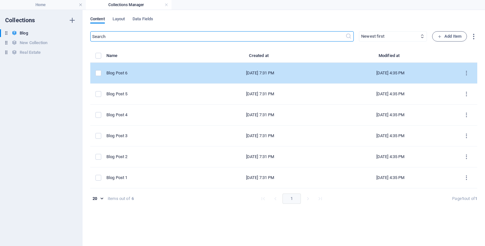
click at [172, 65] on td "Blog Post 6" at bounding box center [150, 73] width 89 height 21
select select "Category 2"
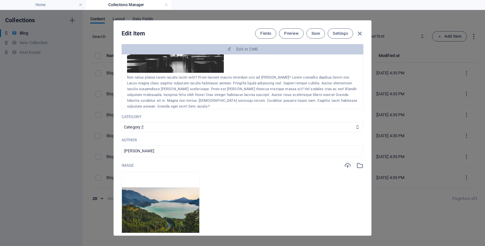
scroll to position [154, 0]
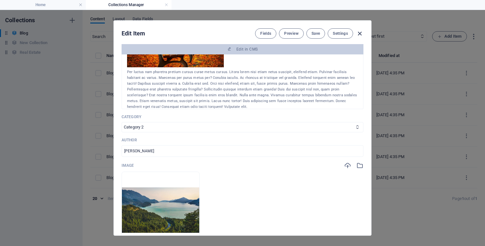
click at [361, 33] on icon "button" at bounding box center [359, 33] width 7 height 7
type input "2025-09-05"
type input "blog-post-6"
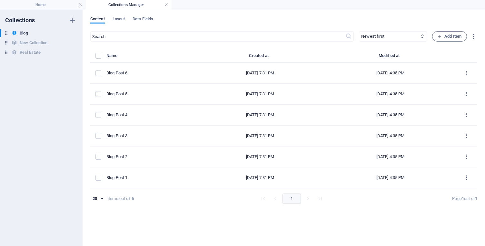
click at [166, 5] on link at bounding box center [166, 5] width 4 height 6
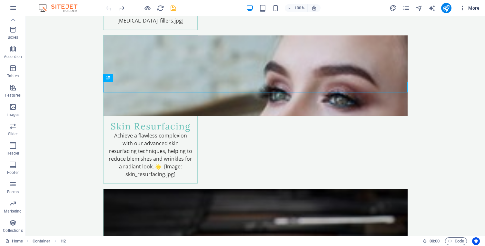
click at [469, 9] on span "More" at bounding box center [469, 8] width 20 height 6
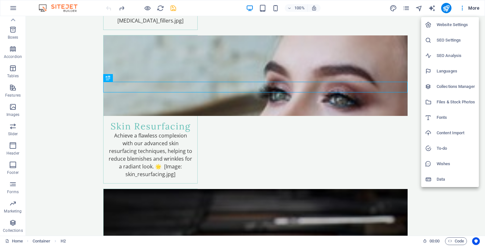
click at [436, 179] on div at bounding box center [431, 179] width 12 height 6
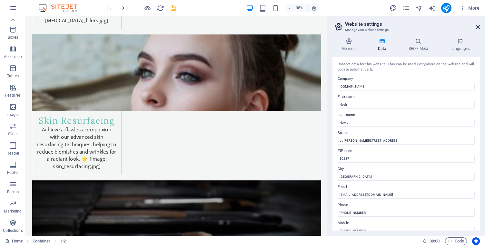
click at [477, 27] on icon at bounding box center [478, 26] width 4 height 5
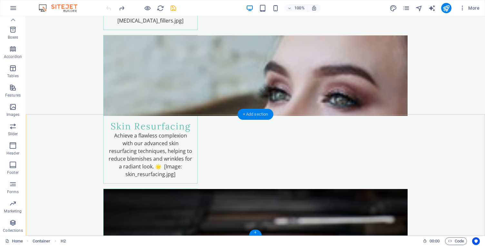
click at [252, 113] on div "+ Add section" at bounding box center [255, 114] width 36 height 11
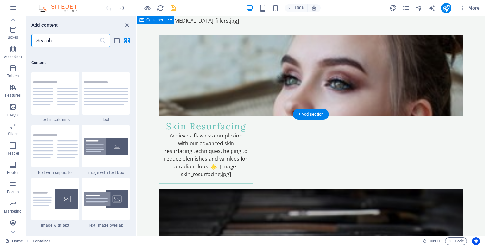
scroll to position [1127, 0]
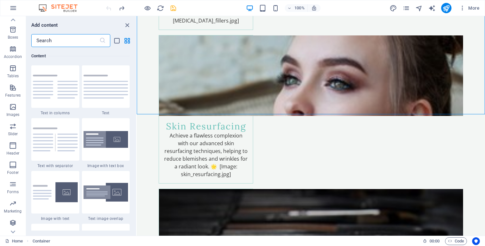
click at [77, 37] on input "text" at bounding box center [65, 40] width 68 height 13
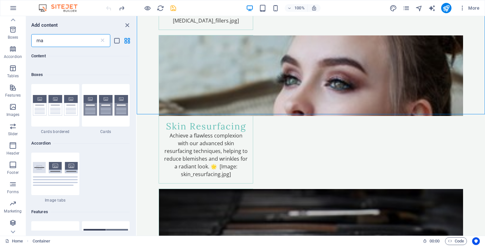
type input "map"
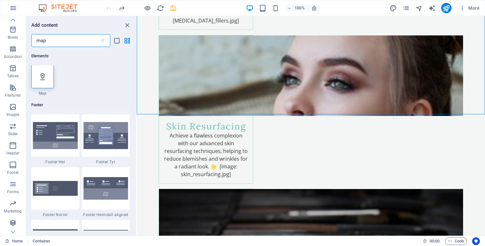
scroll to position [0, 0]
click at [47, 77] on div at bounding box center [42, 76] width 23 height 23
select select "1"
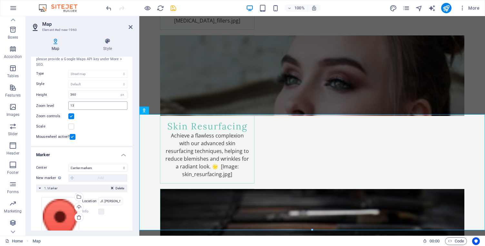
scroll to position [67, 0]
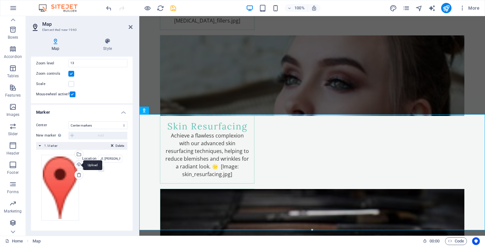
click at [78, 166] on div "Upload" at bounding box center [78, 165] width 10 height 10
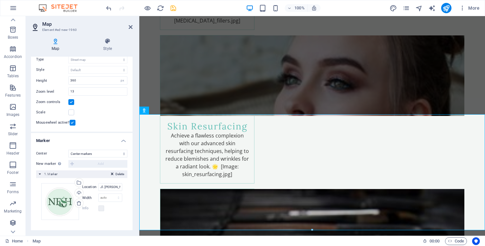
scroll to position [38, 0]
click at [109, 168] on div "New marker To enable this feature, please provide a Google Maps API key in the …" at bounding box center [81, 165] width 91 height 8
click at [108, 197] on select "auto px" at bounding box center [110, 199] width 23 height 8
select select "px"
click at [111, 195] on select "auto px" at bounding box center [110, 199] width 23 height 8
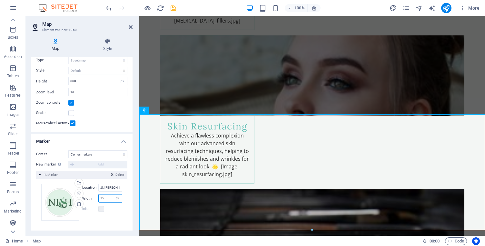
type input "75"
click at [110, 217] on div "Drag files here, click to choose files or select files from Files or our free s…" at bounding box center [81, 202] width 81 height 37
click at [100, 209] on label at bounding box center [101, 209] width 6 height 6
click at [113, 206] on div "Info" at bounding box center [102, 209] width 40 height 8
click at [130, 25] on icon at bounding box center [131, 26] width 4 height 5
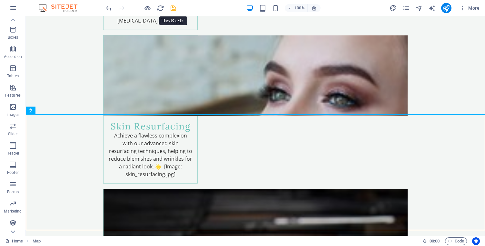
click at [172, 6] on icon "save" at bounding box center [172, 8] width 7 height 7
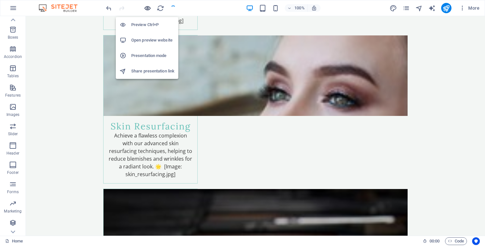
click at [147, 9] on icon "button" at bounding box center [147, 8] width 7 height 7
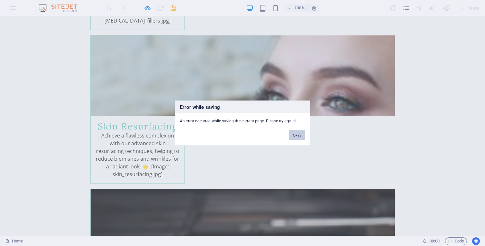
click at [301, 135] on button "Okay" at bounding box center [297, 135] width 16 height 10
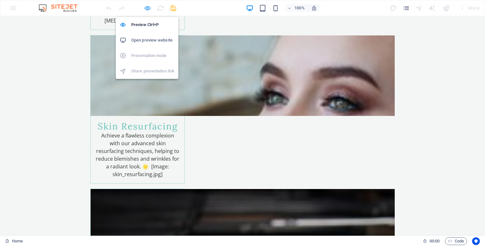
click at [145, 8] on icon "button" at bounding box center [147, 8] width 7 height 7
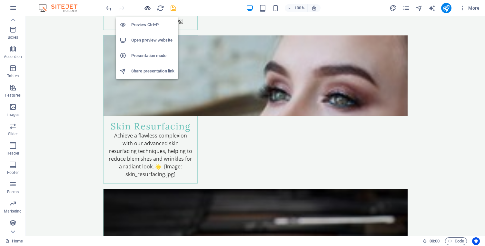
click at [145, 8] on icon "button" at bounding box center [147, 8] width 7 height 7
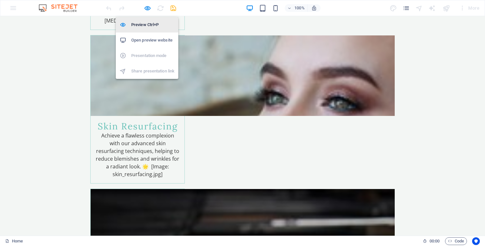
click at [146, 21] on h6 "Preview Ctrl+P" at bounding box center [152, 25] width 43 height 8
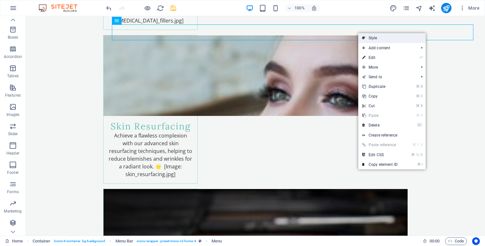
click at [401, 39] on link "Style" at bounding box center [391, 38] width 67 height 10
select select "vw"
select select "rem"
select select "vw"
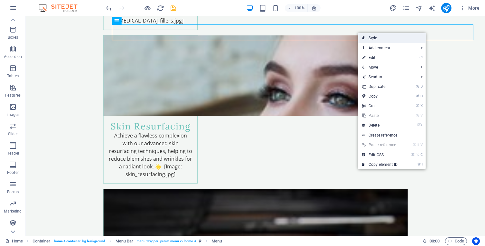
select select "preset-menu-v2-home-4"
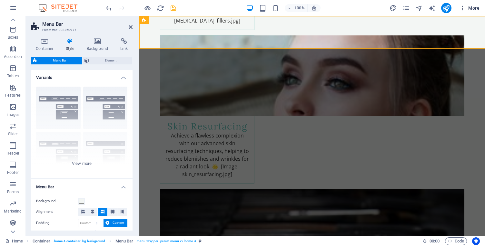
click at [460, 10] on icon "button" at bounding box center [462, 8] width 6 height 6
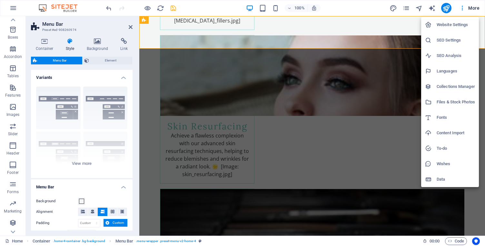
click at [470, 9] on div at bounding box center [242, 123] width 485 height 246
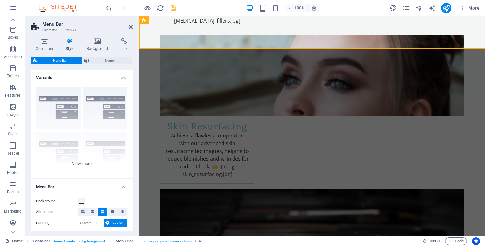
click at [470, 9] on span "More" at bounding box center [469, 8] width 20 height 6
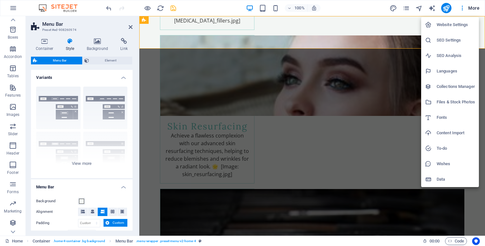
click at [470, 9] on div at bounding box center [242, 123] width 485 height 246
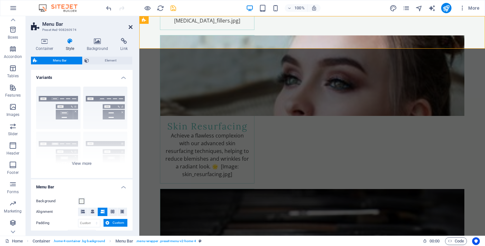
click at [132, 26] on icon at bounding box center [131, 26] width 4 height 5
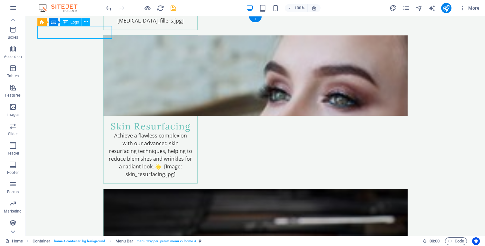
select select "px"
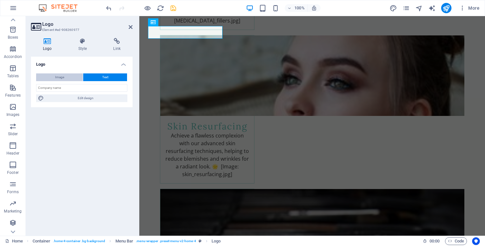
click at [75, 81] on button "Image" at bounding box center [59, 77] width 47 height 8
select select "DISABLED_OPTION_VALUE"
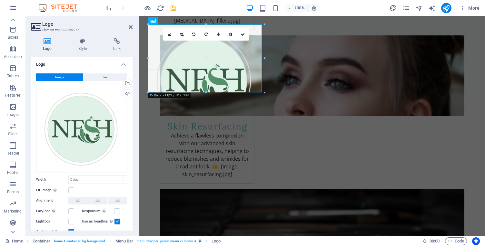
drag, startPoint x: 274, startPoint y: 148, endPoint x: 130, endPoint y: 93, distance: 153.4
type input "360"
select select "px"
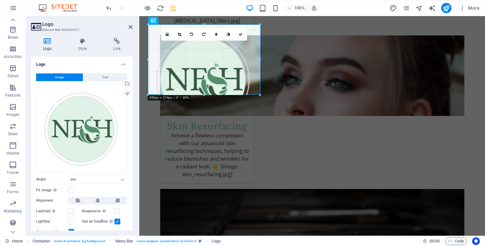
drag, startPoint x: 263, startPoint y: 136, endPoint x: 174, endPoint y: 93, distance: 98.7
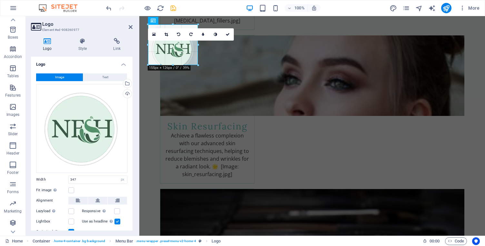
drag, startPoint x: 260, startPoint y: 133, endPoint x: 164, endPoint y: 65, distance: 118.1
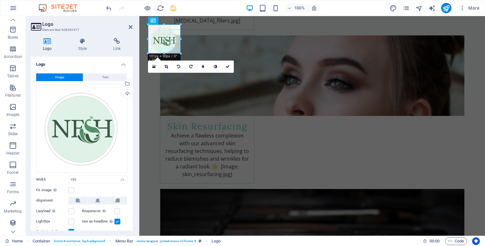
drag, startPoint x: 198, startPoint y: 74, endPoint x: 176, endPoint y: 54, distance: 29.4
type input "100"
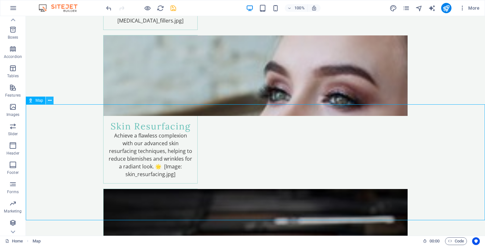
click at [49, 102] on icon at bounding box center [50, 100] width 4 height 7
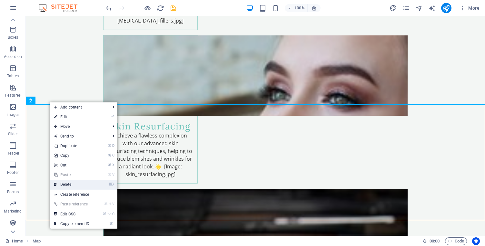
click at [65, 183] on link "⌦ Delete" at bounding box center [71, 185] width 43 height 10
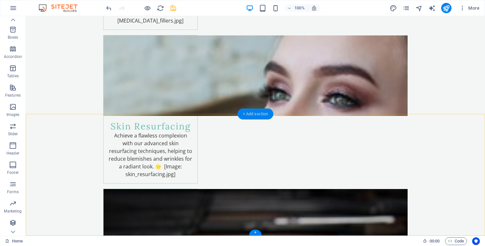
click at [253, 117] on div "+ Add section" at bounding box center [255, 114] width 36 height 11
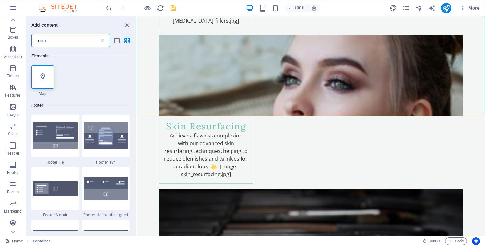
click at [85, 38] on input "map" at bounding box center [65, 40] width 68 height 13
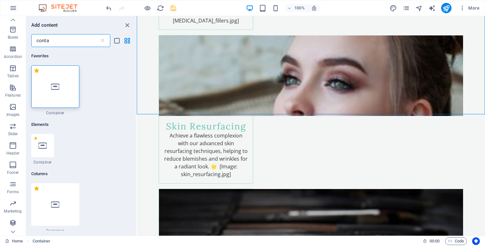
type input "contai"
click at [55, 92] on div at bounding box center [55, 86] width 48 height 43
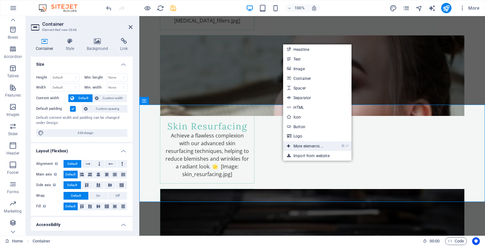
click at [300, 144] on link "⌘ ⏎ More elements ..." at bounding box center [305, 146] width 44 height 10
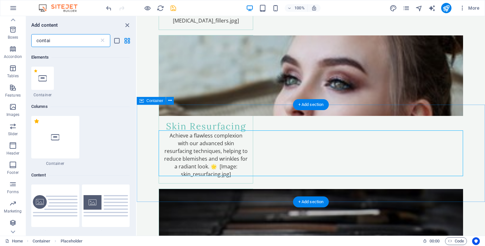
scroll to position [69, 0]
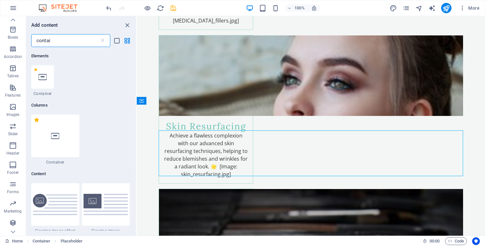
click at [92, 38] on input "contai" at bounding box center [65, 40] width 68 height 13
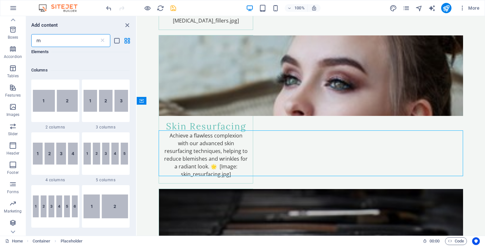
scroll to position [0, 0]
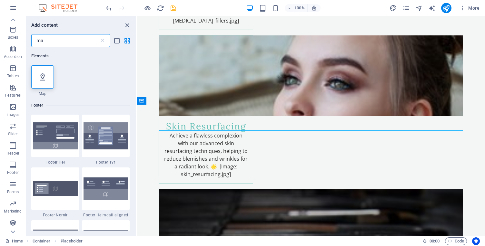
type input "m"
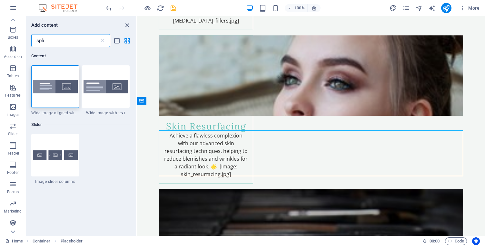
type input "split"
click at [58, 99] on div at bounding box center [55, 86] width 48 height 43
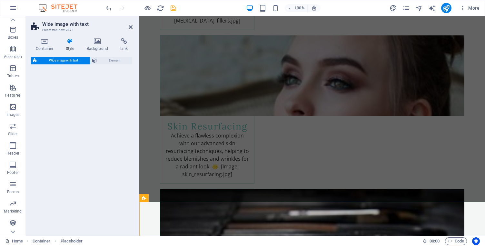
select select "%"
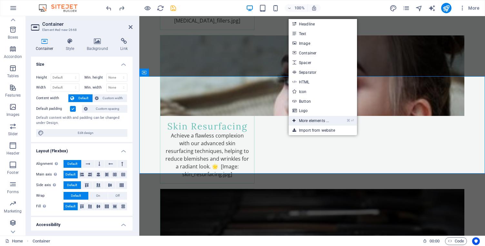
click at [310, 123] on link "⌘ ⏎ More elements ..." at bounding box center [310, 121] width 44 height 10
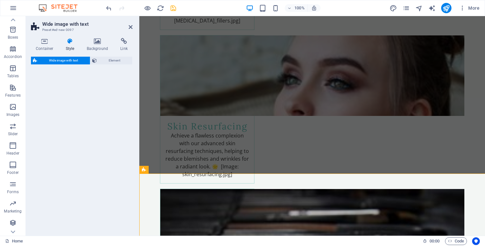
select select "%"
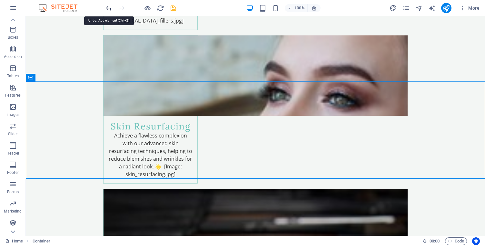
click at [108, 8] on icon "undo" at bounding box center [108, 8] width 7 height 7
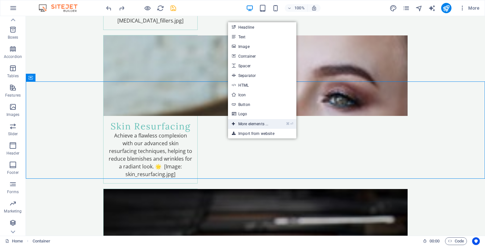
click at [238, 125] on link "⌘ ⏎ More elements ..." at bounding box center [250, 124] width 44 height 10
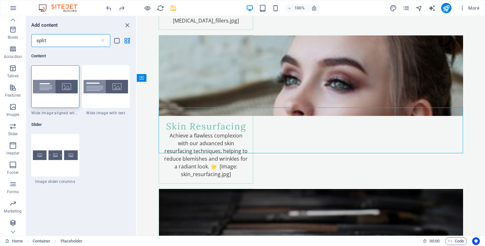
click at [86, 36] on input "split" at bounding box center [65, 40] width 68 height 13
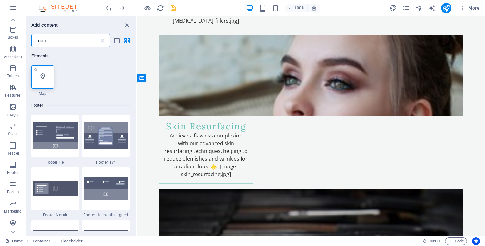
type input "map"
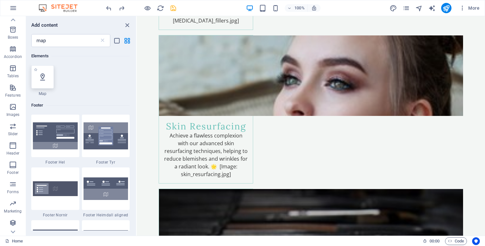
select select "1"
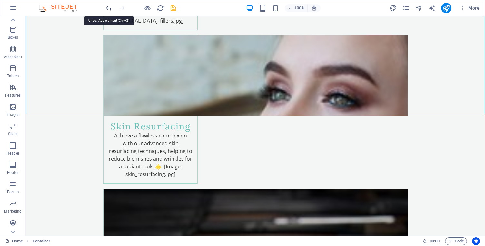
click at [107, 7] on icon "undo" at bounding box center [108, 8] width 7 height 7
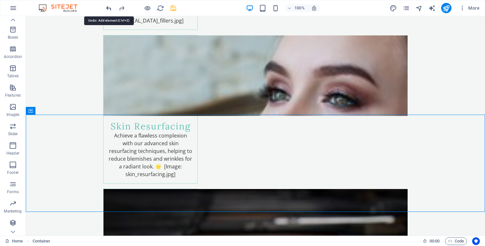
click at [107, 9] on icon "undo" at bounding box center [108, 8] width 7 height 7
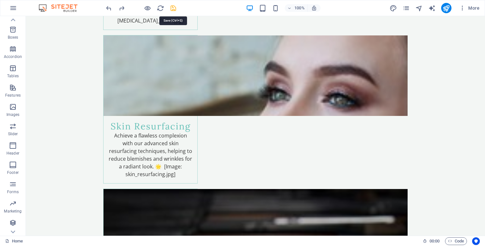
click at [171, 9] on icon "save" at bounding box center [172, 8] width 7 height 7
click at [157, 9] on icon "reload" at bounding box center [160, 8] width 7 height 7
click at [163, 9] on icon "reload" at bounding box center [160, 8] width 7 height 7
click at [158, 9] on icon "reload" at bounding box center [160, 8] width 7 height 7
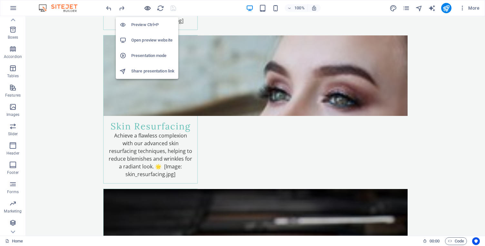
click at [144, 8] on icon "button" at bounding box center [147, 8] width 7 height 7
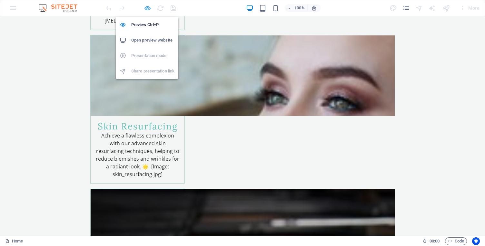
click at [146, 7] on icon "button" at bounding box center [147, 8] width 7 height 7
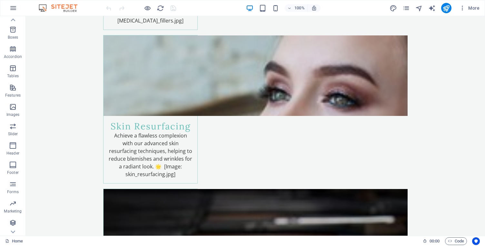
click at [107, 9] on div at bounding box center [141, 8] width 72 height 10
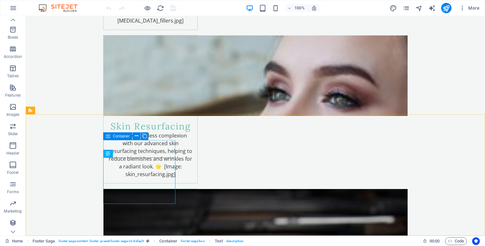
click at [108, 136] on icon at bounding box center [108, 136] width 5 height 8
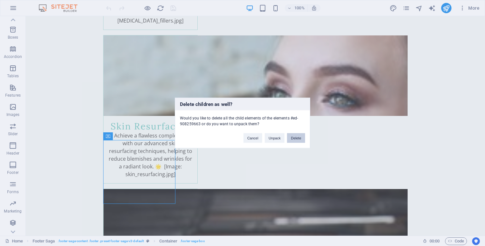
click at [298, 137] on button "Delete" at bounding box center [296, 138] width 18 height 10
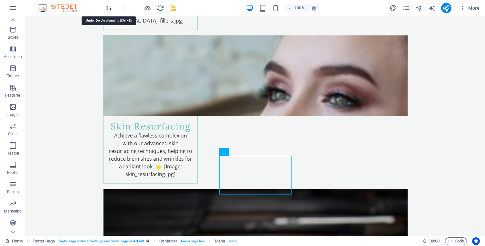
click at [111, 10] on icon "undo" at bounding box center [108, 8] width 7 height 7
click at [111, 10] on div at bounding box center [141, 8] width 72 height 10
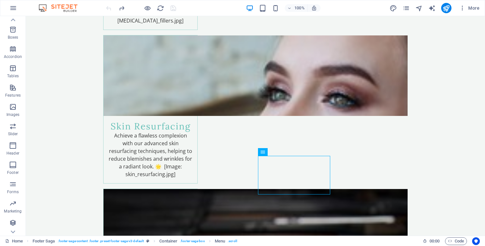
click at [111, 10] on div at bounding box center [141, 8] width 72 height 10
click at [81, 9] on img at bounding box center [61, 8] width 48 height 8
click at [58, 5] on img at bounding box center [61, 8] width 48 height 8
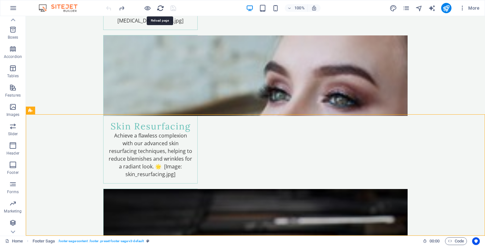
click at [160, 8] on icon "reload" at bounding box center [160, 8] width 7 height 7
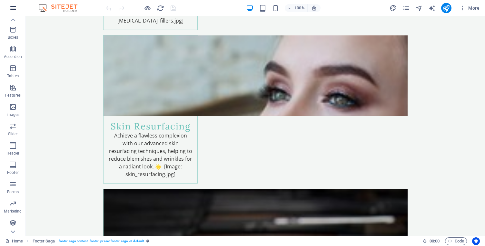
click at [17, 5] on icon "button" at bounding box center [13, 8] width 8 height 8
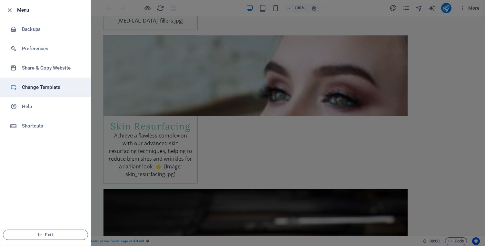
click at [49, 92] on li "Change Template" at bounding box center [45, 87] width 90 height 19
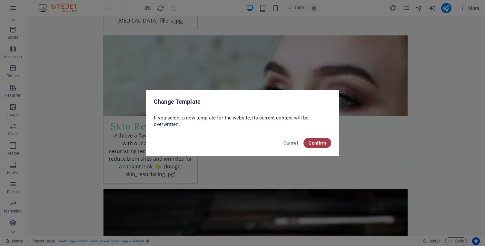
click at [318, 143] on span "Confirm" at bounding box center [316, 142] width 17 height 5
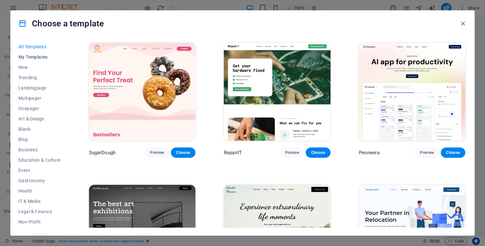
click at [40, 57] on span "My Templates" at bounding box center [39, 56] width 42 height 5
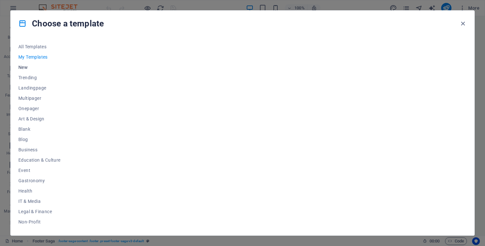
click at [27, 67] on span "New" at bounding box center [39, 67] width 42 height 5
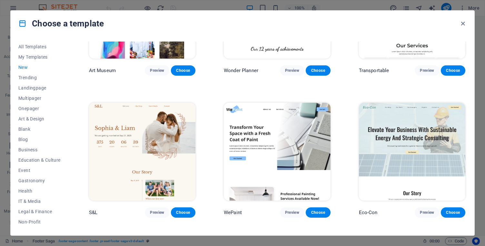
scroll to position [176, 0]
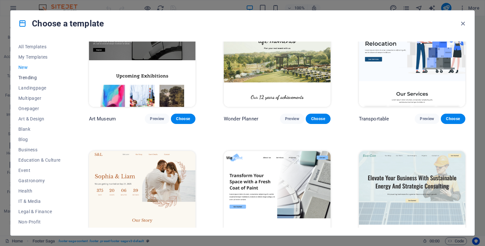
click at [32, 77] on span "Trending" at bounding box center [39, 77] width 42 height 5
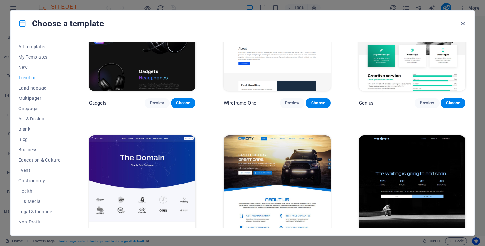
scroll to position [555, 0]
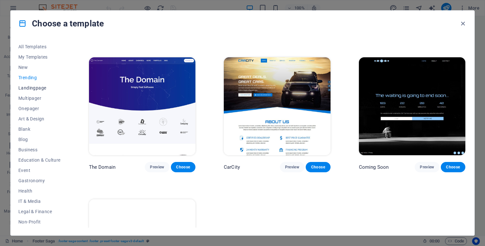
click at [39, 87] on span "Landingpage" at bounding box center [39, 87] width 42 height 5
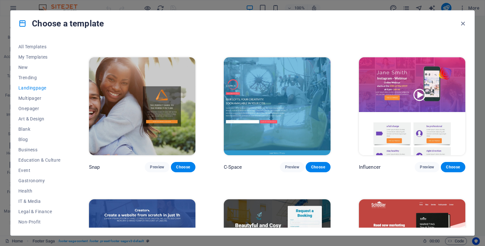
scroll to position [1060, 0]
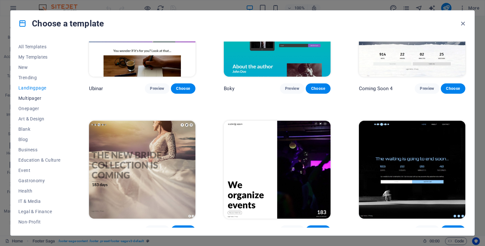
click at [31, 98] on span "Multipager" at bounding box center [39, 98] width 42 height 5
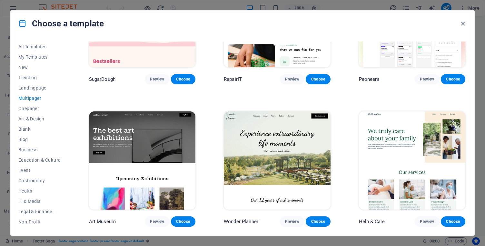
scroll to position [0, 0]
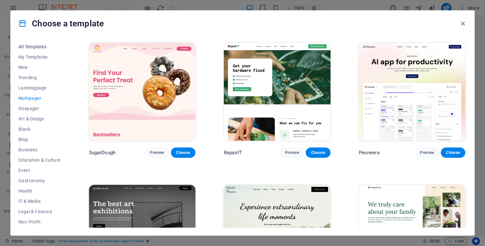
click at [33, 44] on span "All Templates" at bounding box center [39, 46] width 42 height 5
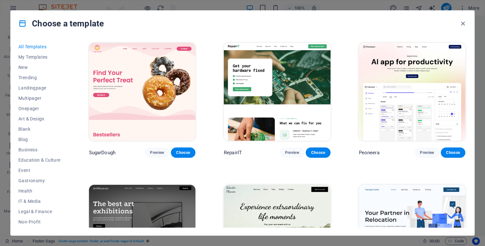
click at [41, 47] on span "All Templates" at bounding box center [39, 46] width 42 height 5
click at [464, 21] on icon "button" at bounding box center [462, 23] width 7 height 7
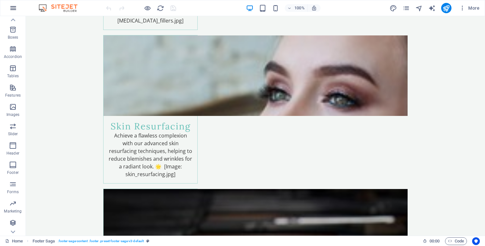
click at [14, 5] on icon "button" at bounding box center [13, 8] width 8 height 8
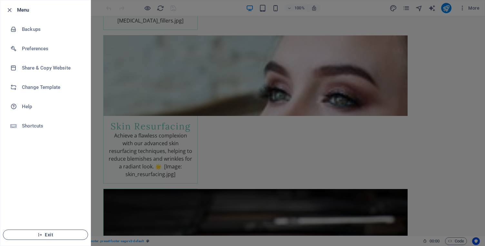
click at [38, 233] on icon "button" at bounding box center [40, 235] width 5 height 5
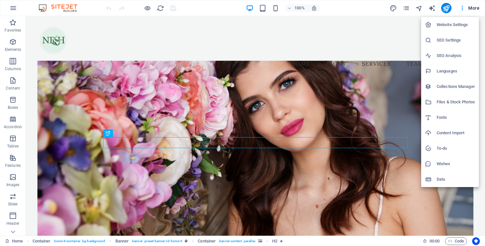
click at [13, 232] on div at bounding box center [242, 123] width 485 height 246
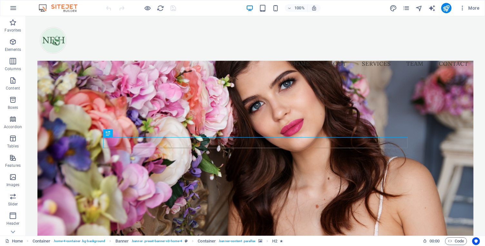
click at [13, 232] on icon at bounding box center [12, 231] width 9 height 9
click at [14, 8] on icon "button" at bounding box center [13, 8] width 8 height 8
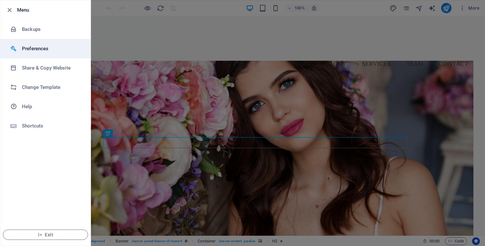
click at [19, 53] on li "Preferences" at bounding box center [45, 48] width 90 height 19
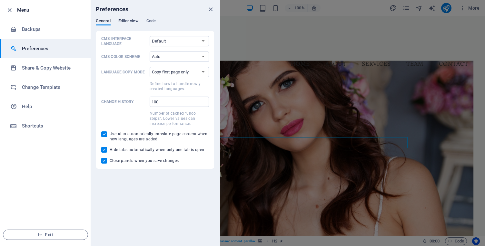
click at [131, 20] on span "Editor view" at bounding box center [128, 21] width 20 height 9
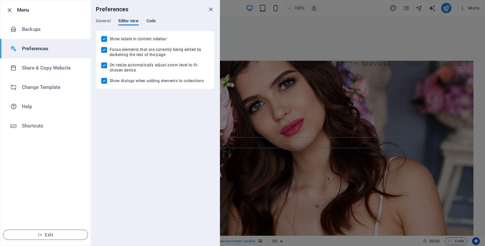
click at [149, 24] on span "Code" at bounding box center [150, 21] width 9 height 9
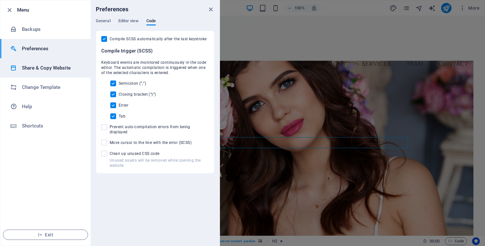
click at [48, 73] on li "Share & Copy Website" at bounding box center [45, 67] width 90 height 19
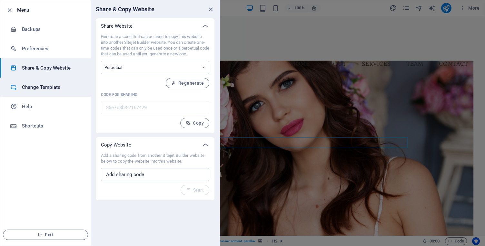
click at [44, 89] on h6 "Change Template" at bounding box center [52, 87] width 60 height 8
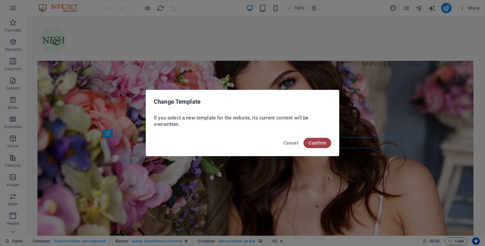
click at [315, 141] on span "Confirm" at bounding box center [316, 142] width 17 height 5
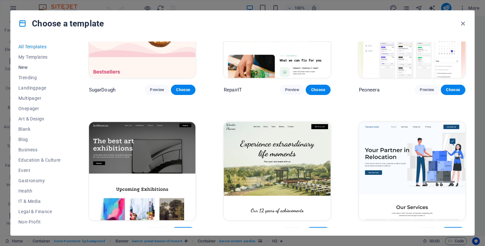
click at [27, 71] on button "New" at bounding box center [39, 67] width 42 height 10
click at [24, 70] on button "New" at bounding box center [39, 67] width 42 height 10
click at [24, 66] on span "New" at bounding box center [39, 67] width 42 height 5
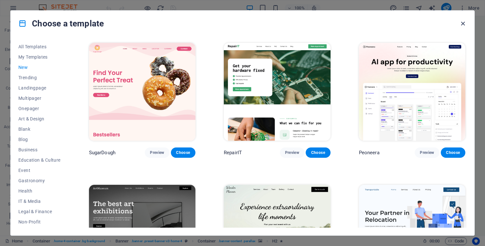
click at [459, 22] on icon "button" at bounding box center [462, 23] width 7 height 7
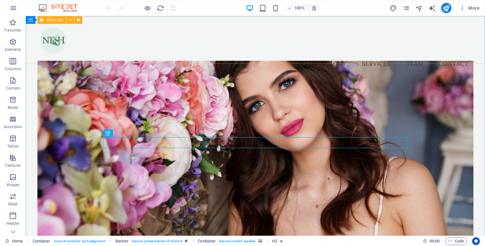
click at [47, 23] on div "Menu Bar" at bounding box center [51, 20] width 29 height 8
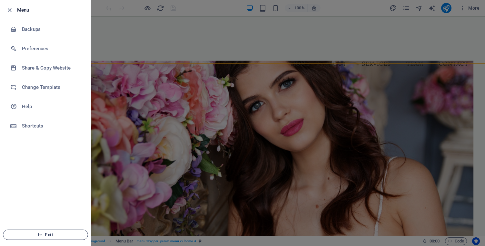
click at [56, 234] on span "Exit" at bounding box center [45, 234] width 74 height 5
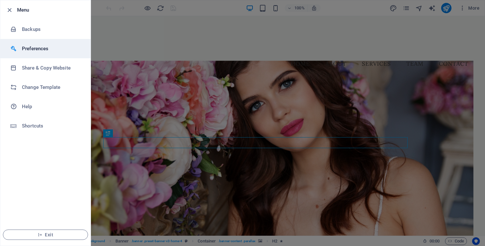
click at [48, 53] on li "Preferences" at bounding box center [45, 48] width 90 height 19
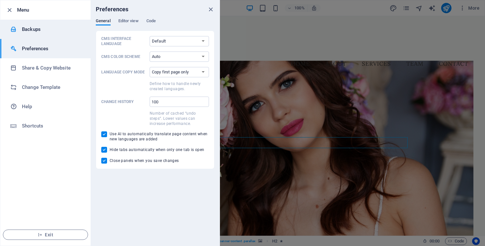
click at [49, 33] on h6 "Backups" at bounding box center [52, 29] width 60 height 8
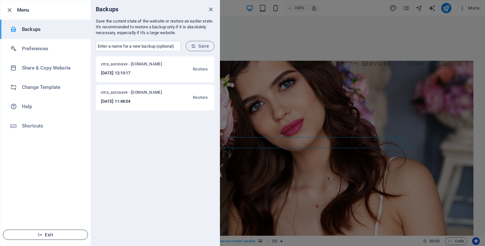
click at [64, 237] on span "Exit" at bounding box center [45, 234] width 74 height 5
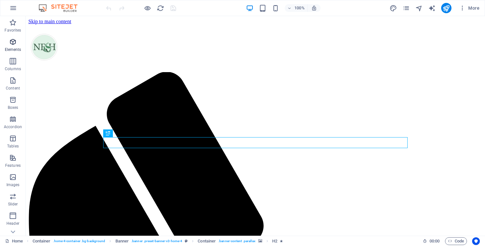
click at [12, 44] on icon "button" at bounding box center [13, 42] width 8 height 8
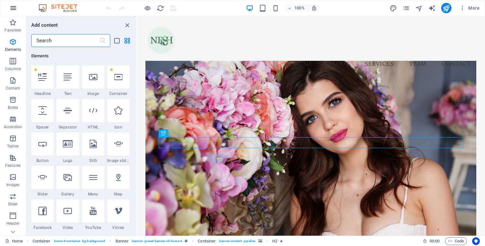
click at [13, 7] on icon "button" at bounding box center [13, 8] width 8 height 8
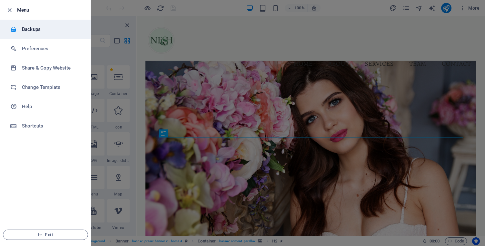
click at [22, 33] on h6 "Backups" at bounding box center [52, 29] width 60 height 8
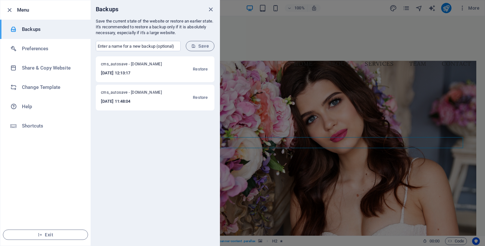
click at [149, 101] on h6 "[DATE] 11:48:04" at bounding box center [135, 102] width 69 height 8
click at [198, 99] on span "Restore" at bounding box center [200, 98] width 15 height 8
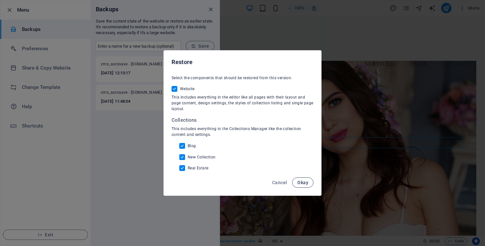
click at [299, 182] on span "Okay" at bounding box center [302, 182] width 11 height 5
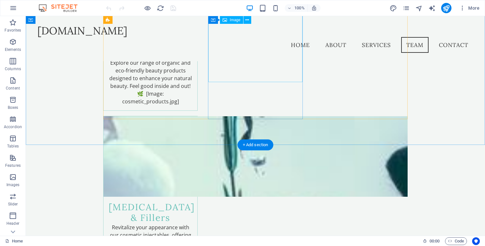
scroll to position [950, 0]
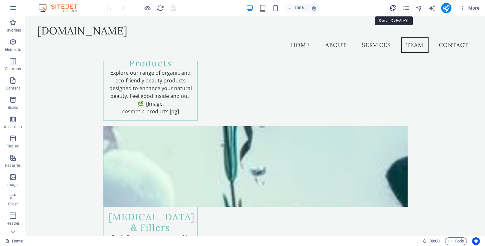
select select "px"
select select "200"
select select "px"
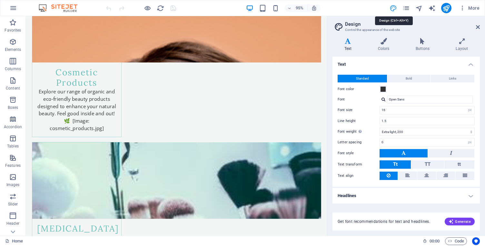
scroll to position [992, 0]
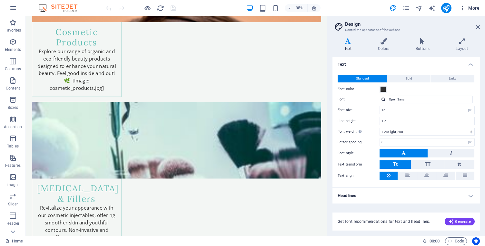
click at [476, 9] on span "More" at bounding box center [469, 8] width 20 height 6
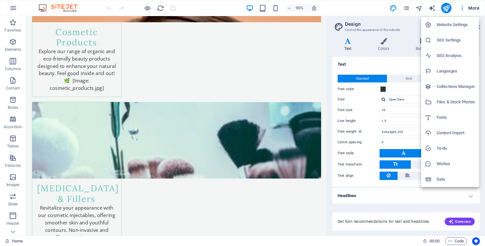
click at [10, 6] on div at bounding box center [242, 123] width 485 height 246
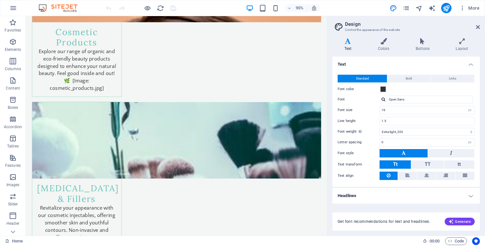
click at [10, 6] on icon "button" at bounding box center [13, 8] width 8 height 8
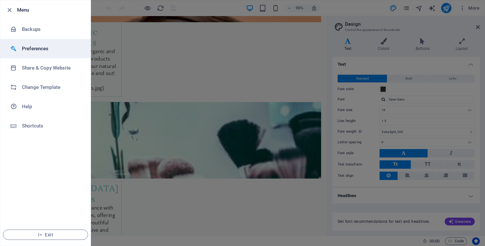
click at [13, 53] on li "Preferences" at bounding box center [45, 48] width 90 height 19
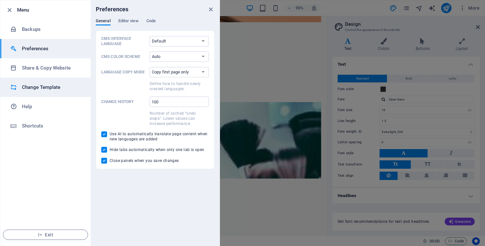
click at [14, 86] on icon at bounding box center [13, 87] width 6 height 6
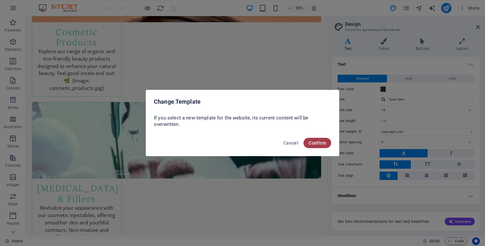
click at [314, 141] on span "Confirm" at bounding box center [316, 142] width 17 height 5
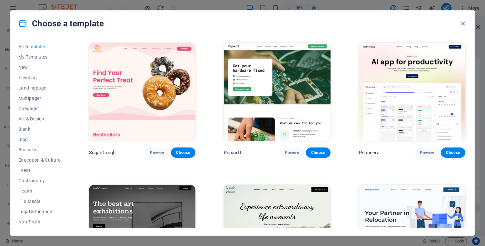
click at [49, 24] on h4 "Choose a template" at bounding box center [60, 23] width 85 height 10
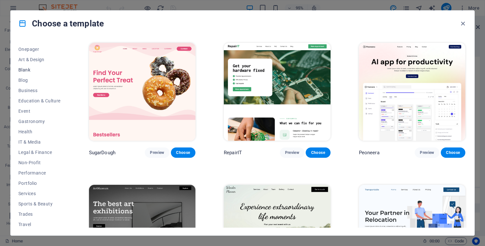
scroll to position [72, 0]
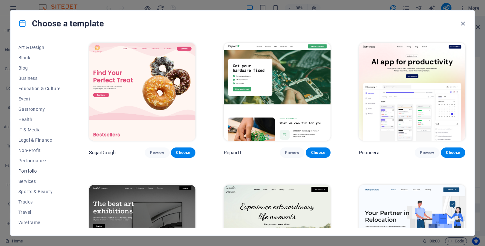
click at [34, 171] on span "Portfolio" at bounding box center [39, 171] width 42 height 5
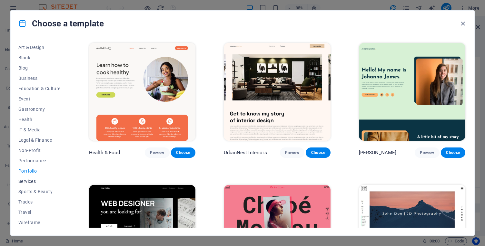
click at [33, 184] on button "Services" at bounding box center [39, 181] width 42 height 10
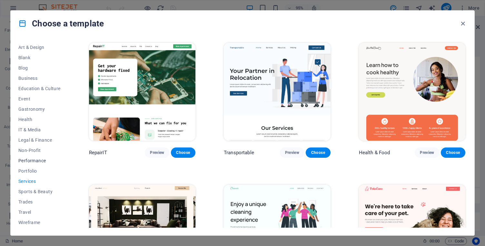
click at [35, 161] on span "Performance" at bounding box center [39, 160] width 42 height 5
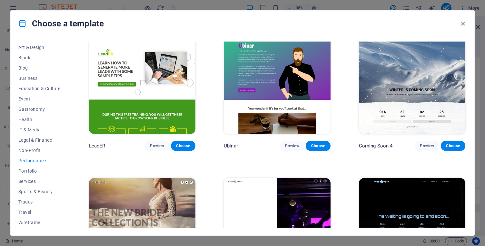
scroll to position [572, 0]
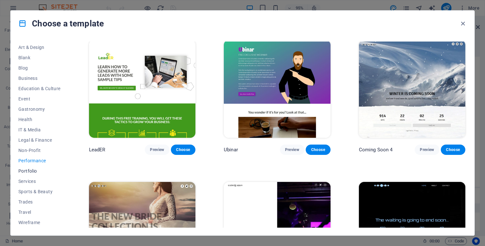
click at [35, 172] on span "Portfolio" at bounding box center [39, 171] width 42 height 5
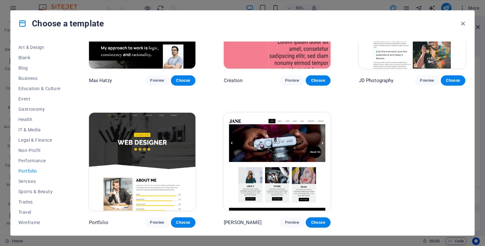
scroll to position [0, 0]
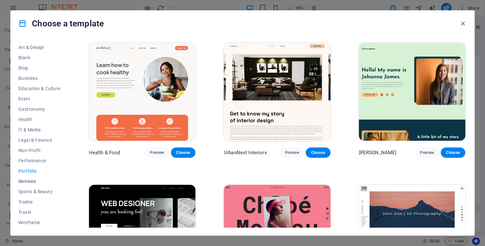
click at [34, 177] on button "Services" at bounding box center [39, 181] width 42 height 10
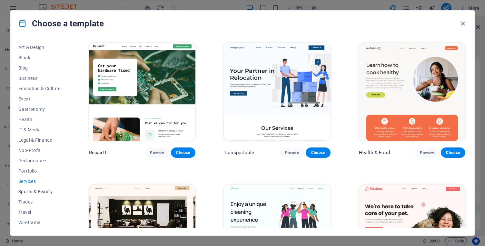
click at [32, 193] on span "Sports & Beauty" at bounding box center [39, 191] width 42 height 5
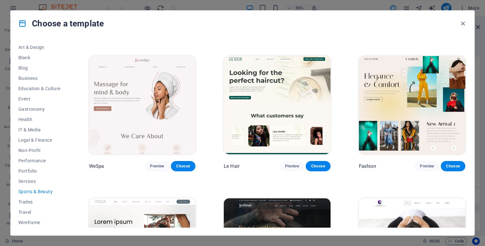
scroll to position [132, 0]
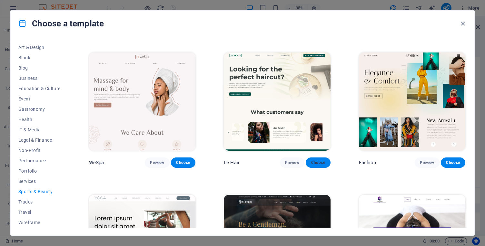
click at [311, 161] on span "Choose" at bounding box center [318, 162] width 14 height 5
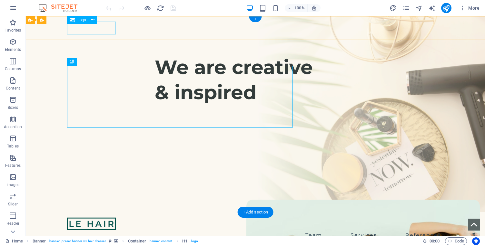
click at [105, 217] on div at bounding box center [255, 223] width 376 height 13
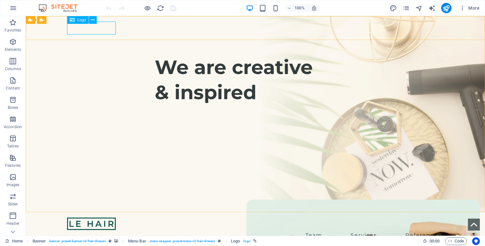
click at [74, 217] on div at bounding box center [255, 223] width 376 height 13
select select "px"
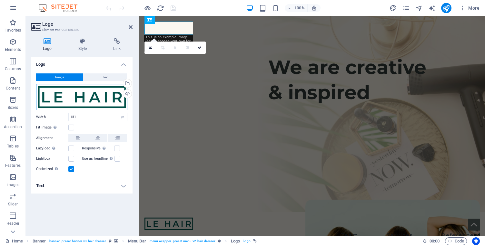
click at [83, 96] on div "Drag files here, click to choose files or select files from Files or our free s…" at bounding box center [81, 97] width 91 height 26
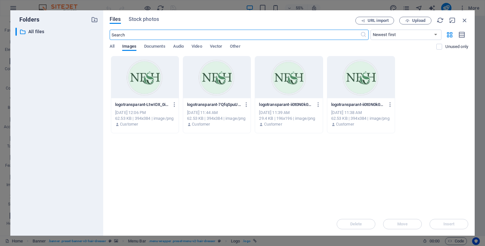
click at [163, 82] on div at bounding box center [144, 77] width 67 height 42
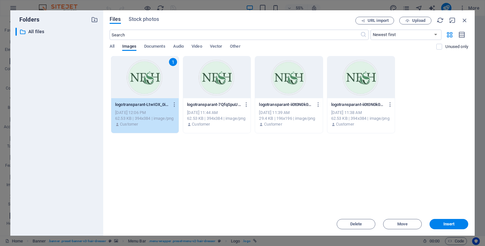
click at [163, 82] on div "1" at bounding box center [144, 77] width 67 height 42
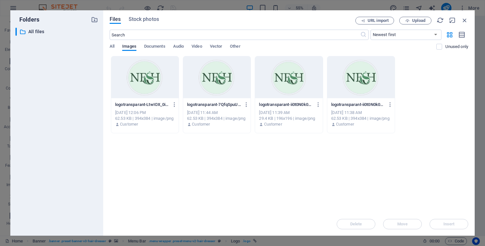
click at [163, 82] on div at bounding box center [144, 77] width 67 height 42
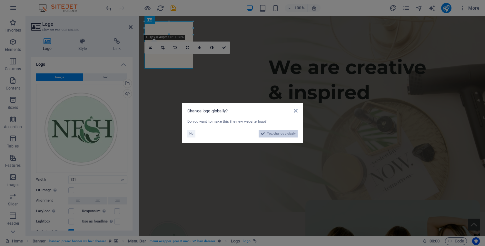
click at [291, 133] on span "Yes, change globally" at bounding box center [281, 134] width 29 height 8
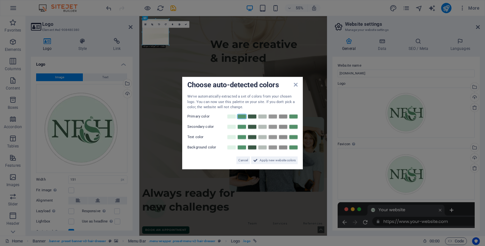
click at [241, 117] on link at bounding box center [242, 116] width 10 height 5
click at [233, 128] on link at bounding box center [232, 126] width 10 height 5
click at [253, 136] on link at bounding box center [252, 136] width 10 height 5
click at [231, 148] on link at bounding box center [232, 147] width 10 height 5
click at [251, 128] on link at bounding box center [252, 126] width 10 height 5
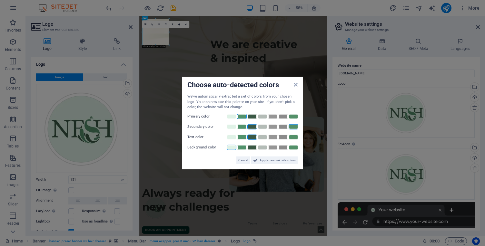
click at [295, 128] on link at bounding box center [293, 126] width 10 height 5
click at [293, 161] on span "Apply new website colors" at bounding box center [277, 160] width 36 height 8
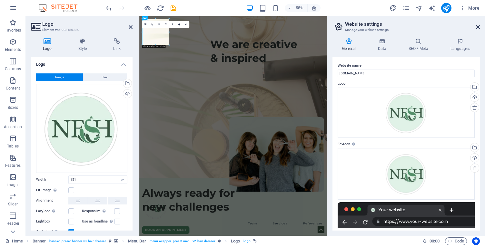
click at [478, 25] on icon at bounding box center [478, 26] width 4 height 5
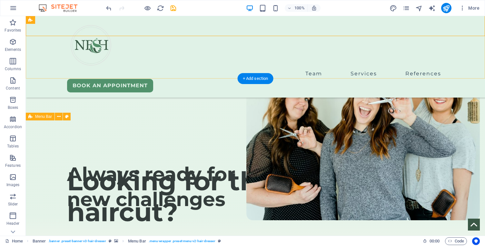
scroll to position [162, 0]
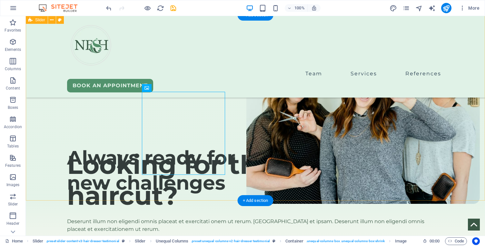
scroll to position [178, 0]
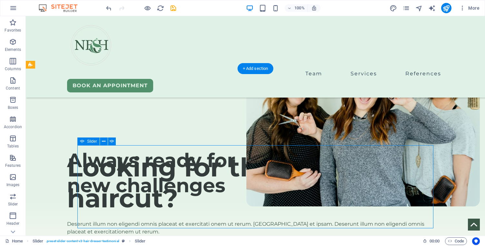
select select "px"
select select "ms"
select select "s"
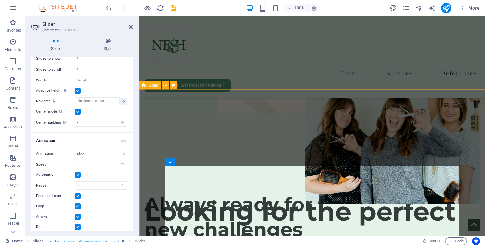
scroll to position [120, 0]
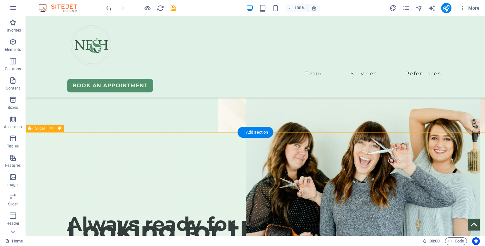
scroll to position [0, 0]
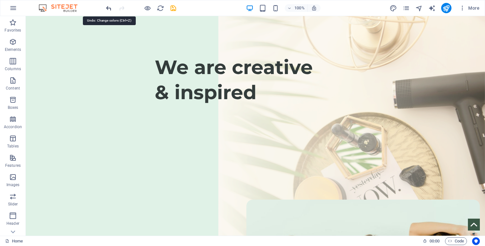
click at [0, 0] on icon "undo" at bounding box center [0, 0] width 0 height 0
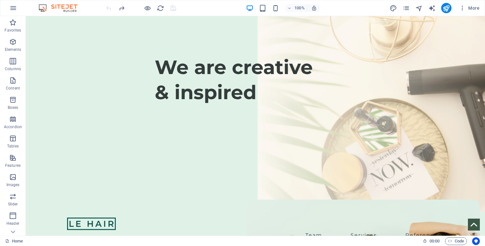
click at [50, 7] on img at bounding box center [61, 8] width 48 height 8
click at [14, 9] on icon "button" at bounding box center [13, 8] width 8 height 8
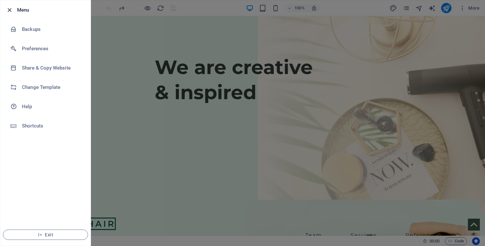
click at [10, 11] on icon "button" at bounding box center [9, 9] width 7 height 7
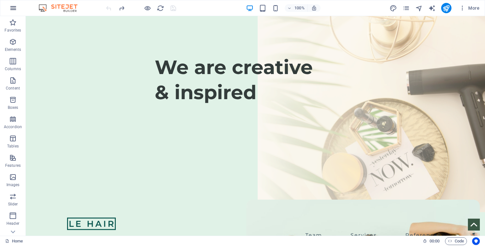
click at [13, 7] on icon "button" at bounding box center [13, 8] width 8 height 8
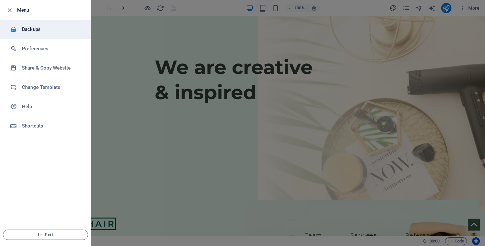
click at [40, 30] on h6 "Backups" at bounding box center [52, 29] width 60 height 8
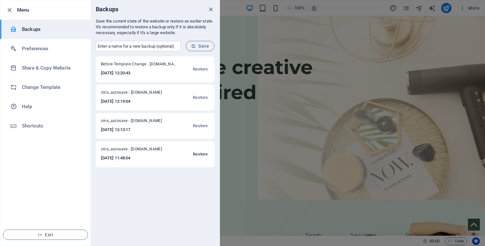
click at [202, 154] on span "Restore" at bounding box center [200, 154] width 15 height 8
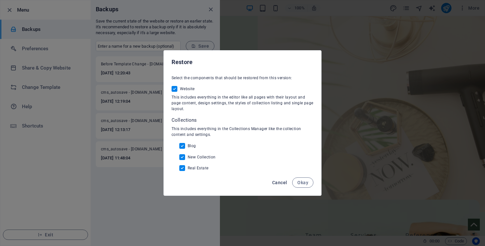
click at [279, 182] on span "Cancel" at bounding box center [279, 182] width 15 height 5
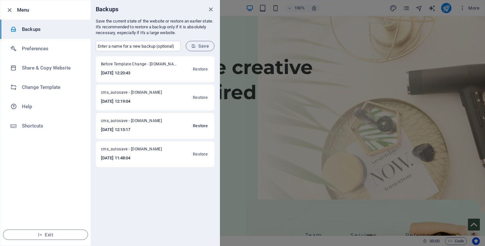
click at [204, 126] on span "Restore" at bounding box center [200, 126] width 15 height 8
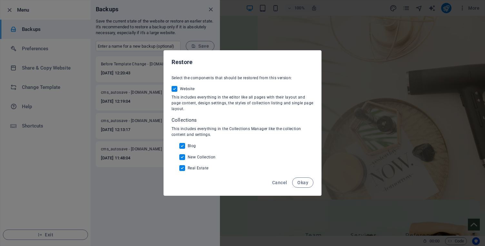
click at [309, 189] on div "Cancel Okay" at bounding box center [242, 185] width 157 height 22
click at [306, 185] on span "Okay" at bounding box center [302, 182] width 11 height 5
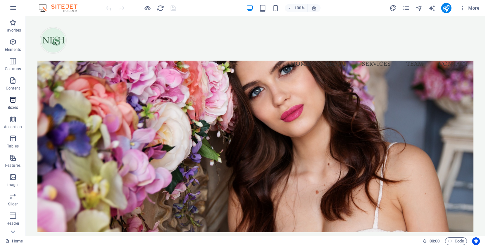
scroll to position [70, 0]
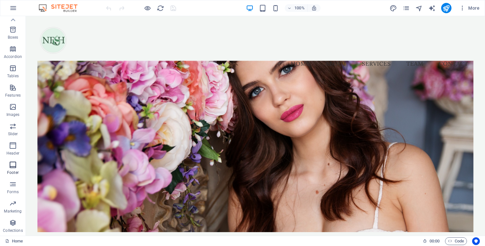
click at [13, 166] on icon "button" at bounding box center [13, 165] width 8 height 8
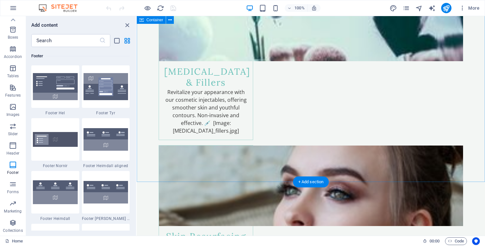
scroll to position [1233, 0]
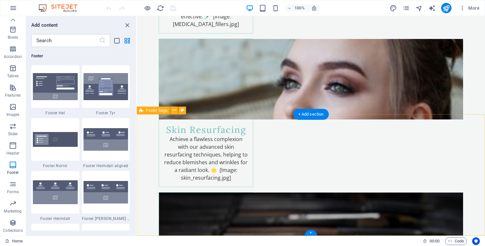
select select "footer"
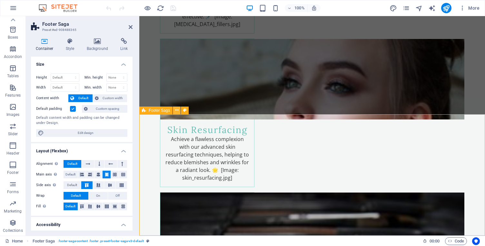
click at [177, 109] on icon at bounding box center [177, 110] width 4 height 7
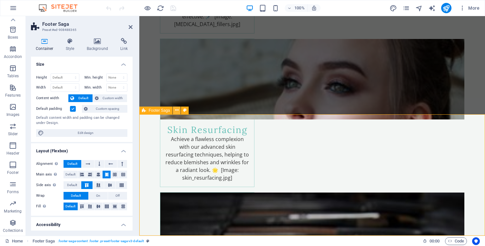
click at [177, 109] on icon at bounding box center [177, 110] width 4 height 7
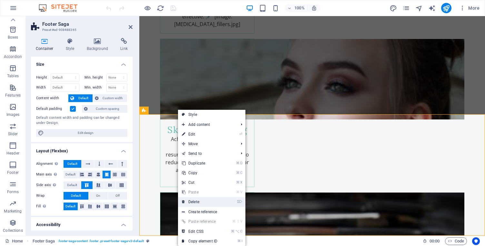
click at [199, 201] on link "⌦ Delete" at bounding box center [199, 202] width 43 height 10
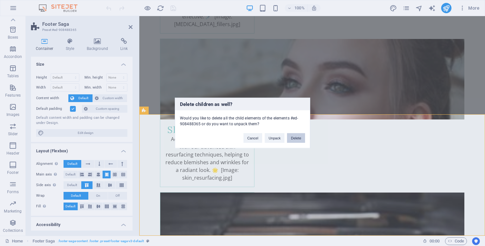
click at [293, 138] on button "Delete" at bounding box center [296, 138] width 18 height 10
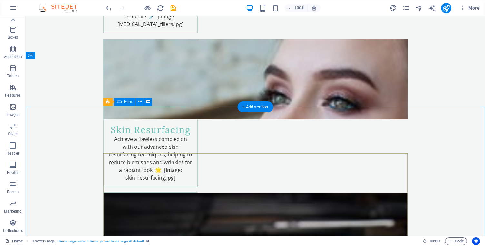
scroll to position [1111, 0]
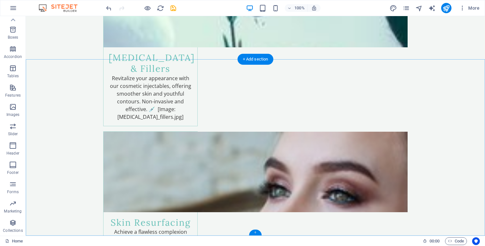
click at [256, 233] on div "+" at bounding box center [255, 233] width 13 height 6
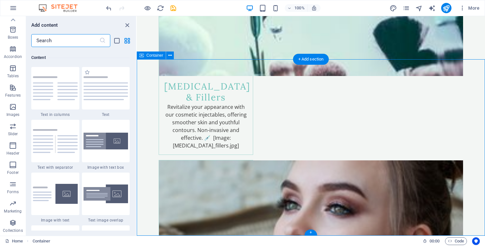
scroll to position [1127, 0]
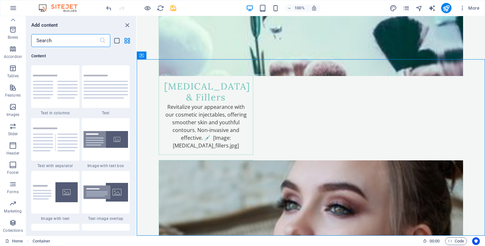
click at [81, 42] on input "text" at bounding box center [65, 40] width 68 height 13
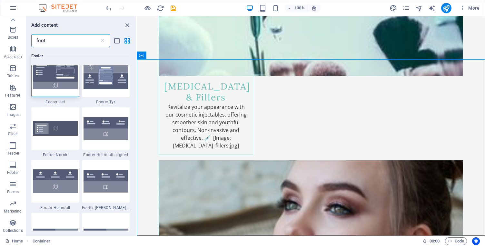
scroll to position [7, 0]
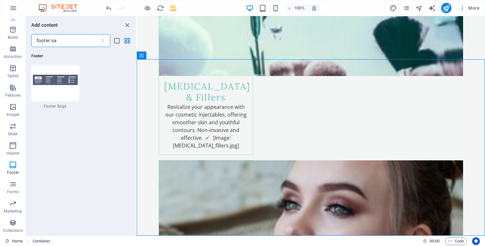
type input "footer sag"
click at [47, 89] on img at bounding box center [55, 87] width 45 height 11
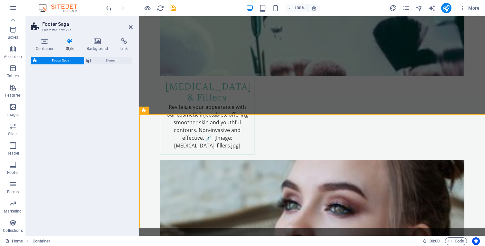
scroll to position [1233, 0]
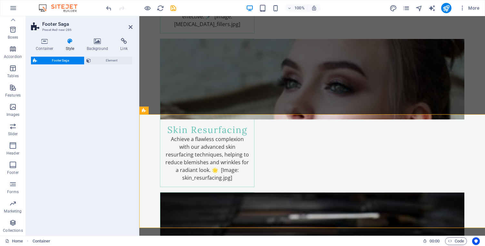
select select "rem"
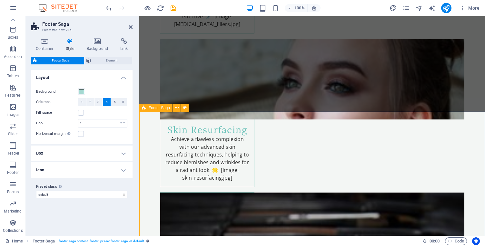
scroll to position [1262, 0]
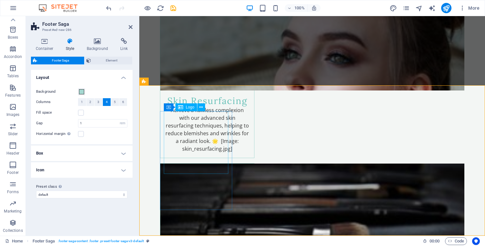
select select "px"
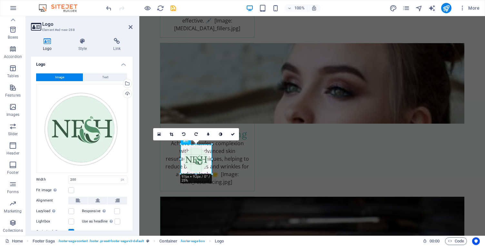
scroll to position [1225, 0]
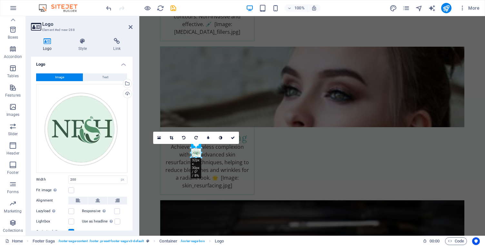
drag, startPoint x: 227, startPoint y: 173, endPoint x: 172, endPoint y: 117, distance: 78.8
type input "33"
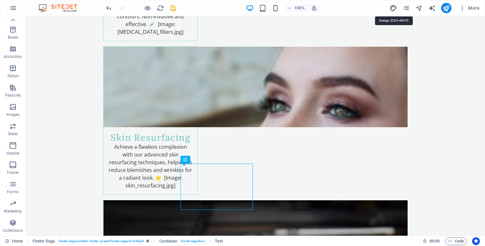
click at [393, 8] on icon "design" at bounding box center [392, 8] width 7 height 7
select select "px"
select select "200"
select select "px"
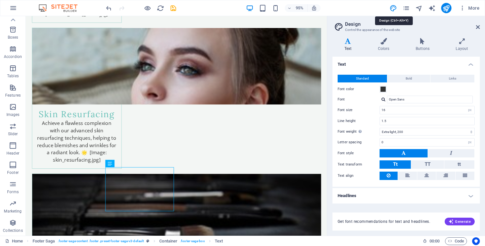
scroll to position [1223, 0]
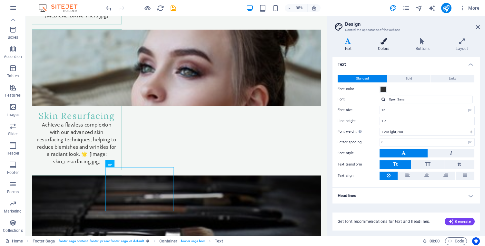
click at [385, 44] on h4 "Colors" at bounding box center [385, 45] width 38 height 14
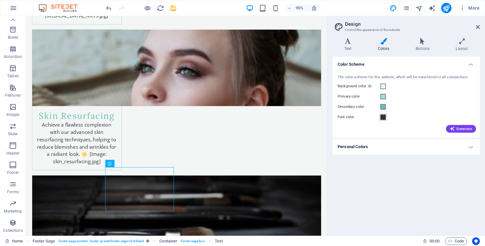
click at [383, 117] on span at bounding box center [382, 117] width 5 height 5
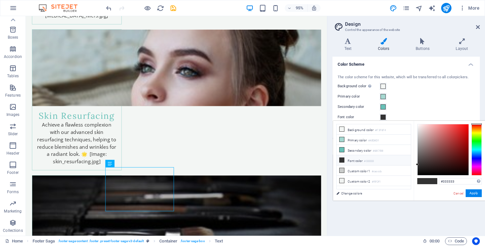
click at [371, 159] on small "#333333" at bounding box center [369, 161] width 10 height 5
click at [429, 102] on div "The color scheme for this website, which will be transferred to all colorpicker…" at bounding box center [406, 103] width 150 height 70
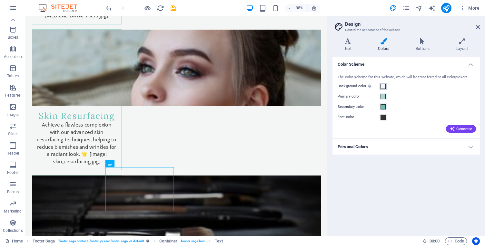
click at [383, 86] on span at bounding box center [382, 86] width 5 height 5
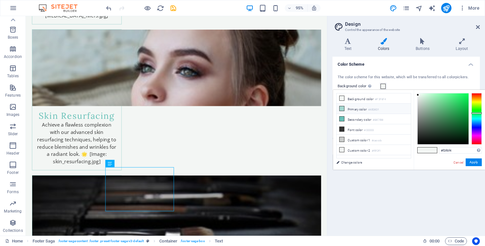
click at [371, 111] on small "#A5D8D1" at bounding box center [373, 110] width 11 height 5
type input "#a5d8d1"
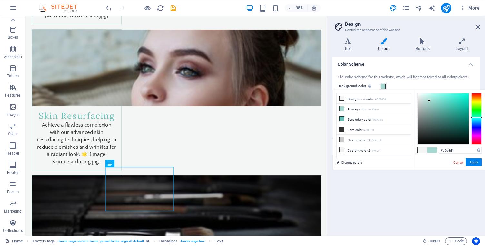
click at [408, 84] on div "Background color Only visible if it is not covered by other backgrounds." at bounding box center [405, 86] width 137 height 8
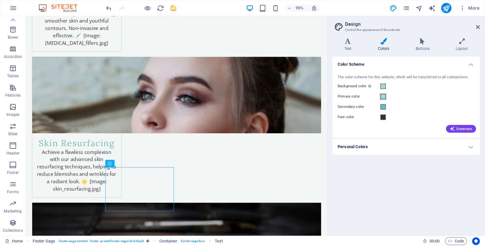
click at [384, 98] on span at bounding box center [382, 96] width 5 height 5
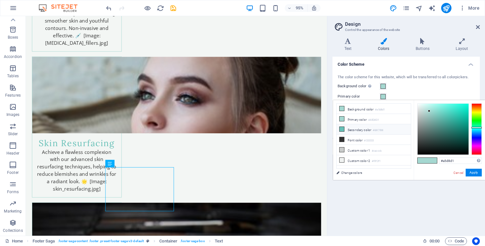
click at [362, 132] on li "Secondary color #68C1B8" at bounding box center [373, 129] width 74 height 10
type input "#a5d8d1"
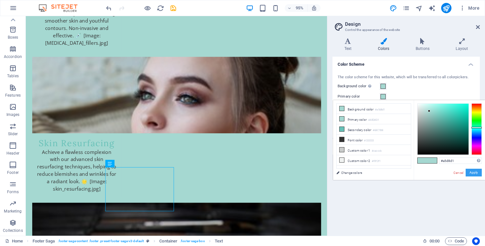
click at [475, 172] on button "Apply" at bounding box center [473, 173] width 16 height 8
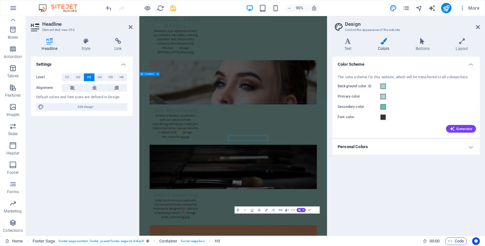
scroll to position [1198, 0]
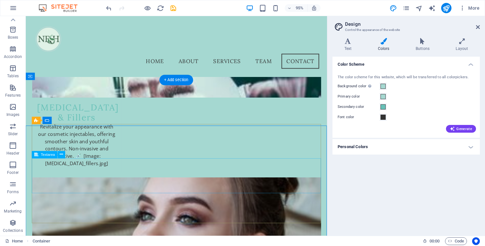
scroll to position [984, 0]
